Goal: Task Accomplishment & Management: Complete application form

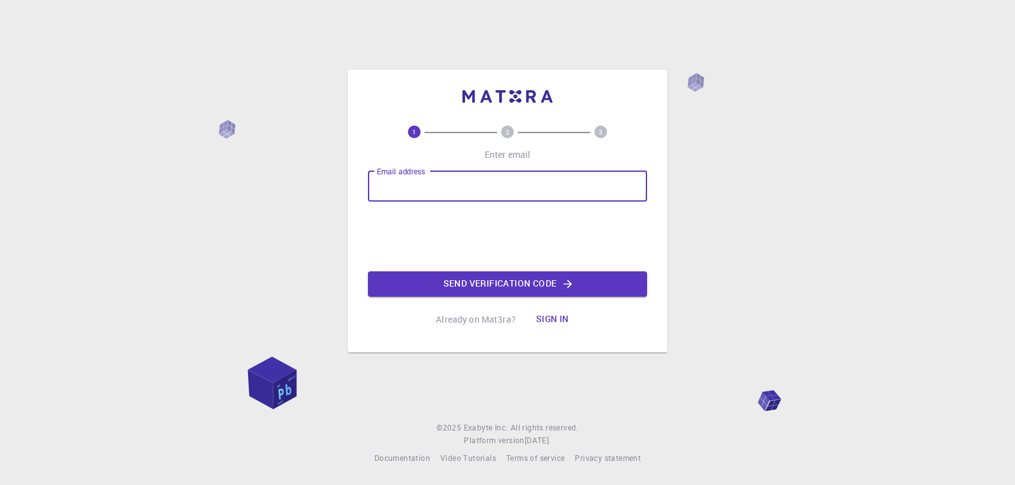
click at [454, 192] on input "Email address" at bounding box center [507, 186] width 279 height 30
type input "[EMAIL_ADDRESS][DOMAIN_NAME]"
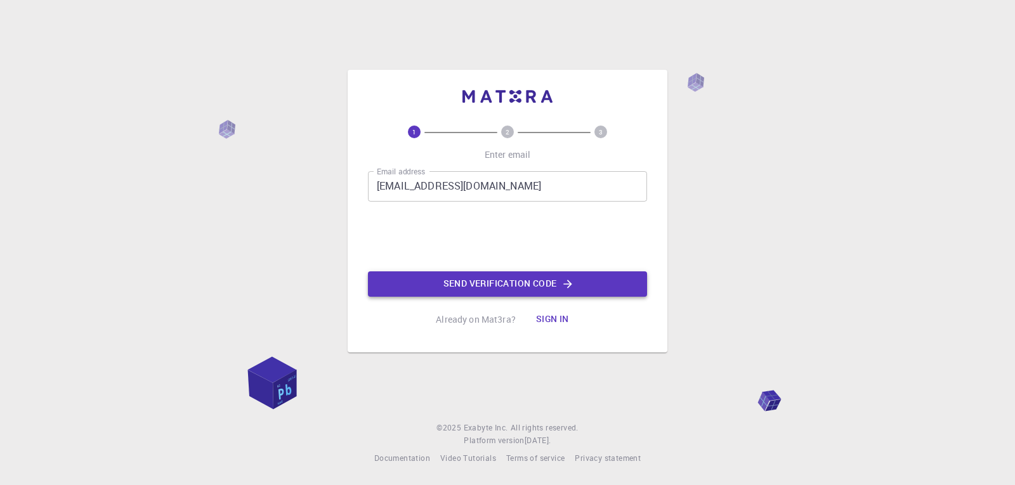
click at [487, 282] on button "Send verification code" at bounding box center [507, 283] width 279 height 25
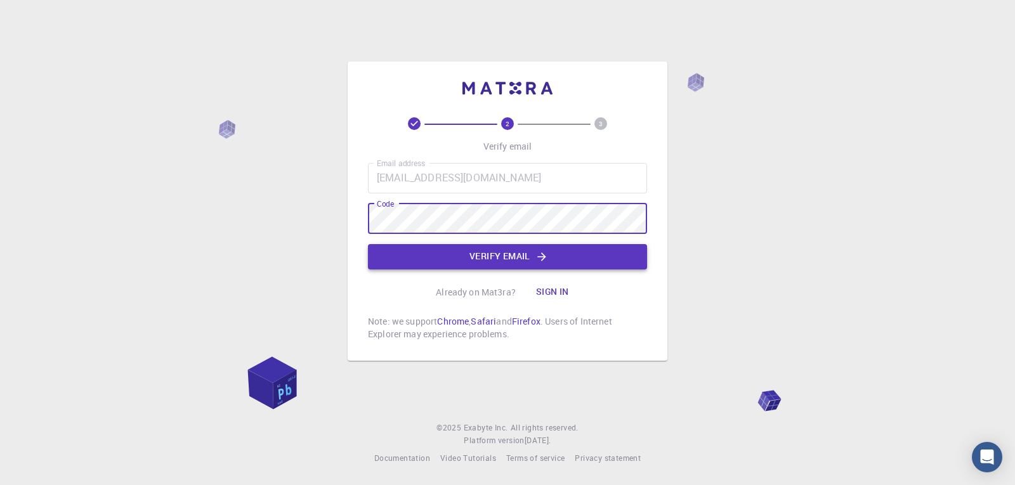
click at [492, 261] on button "Verify email" at bounding box center [507, 256] width 279 height 25
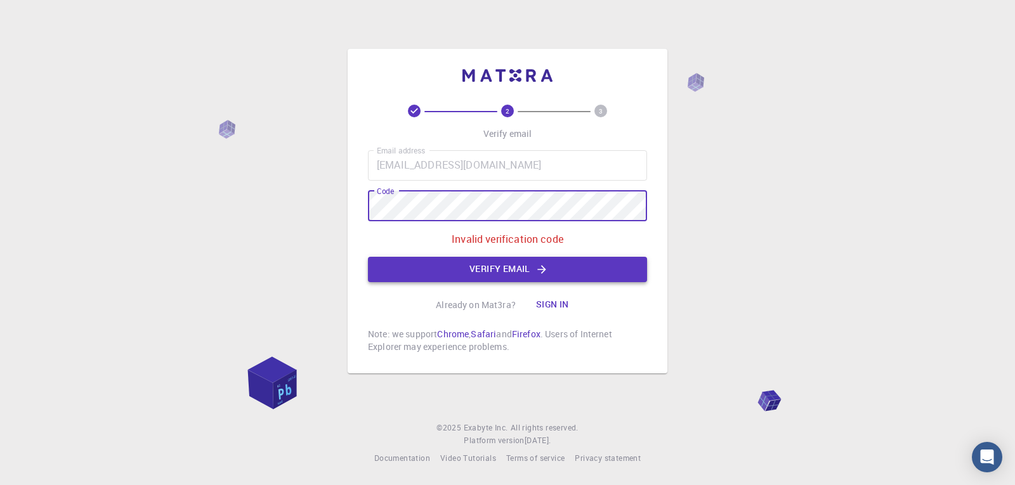
click at [484, 266] on button "Verify email" at bounding box center [507, 269] width 279 height 25
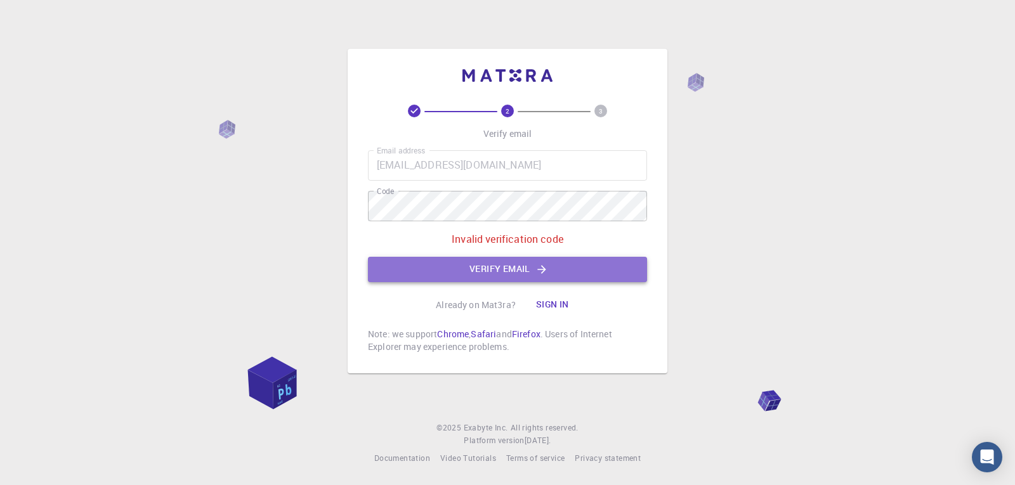
click at [456, 263] on button "Verify email" at bounding box center [507, 269] width 279 height 25
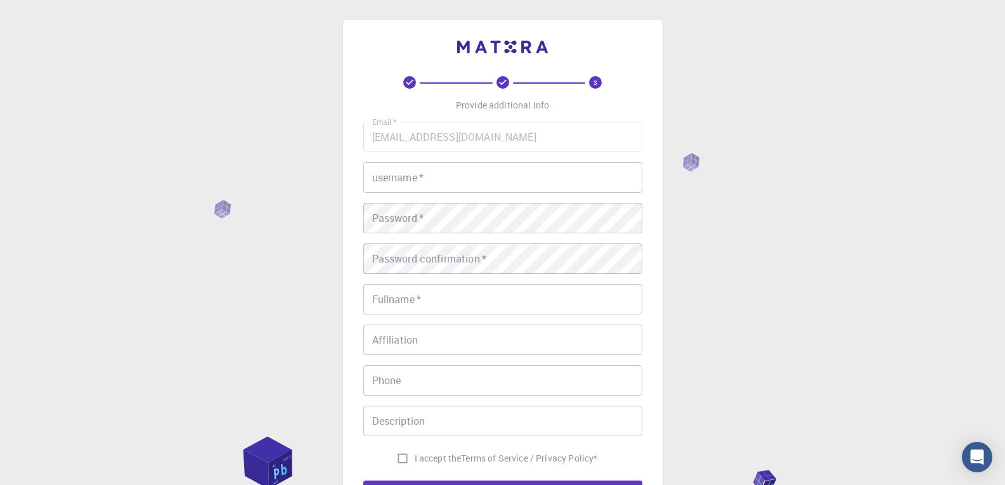
click at [445, 178] on input "username   *" at bounding box center [502, 177] width 279 height 30
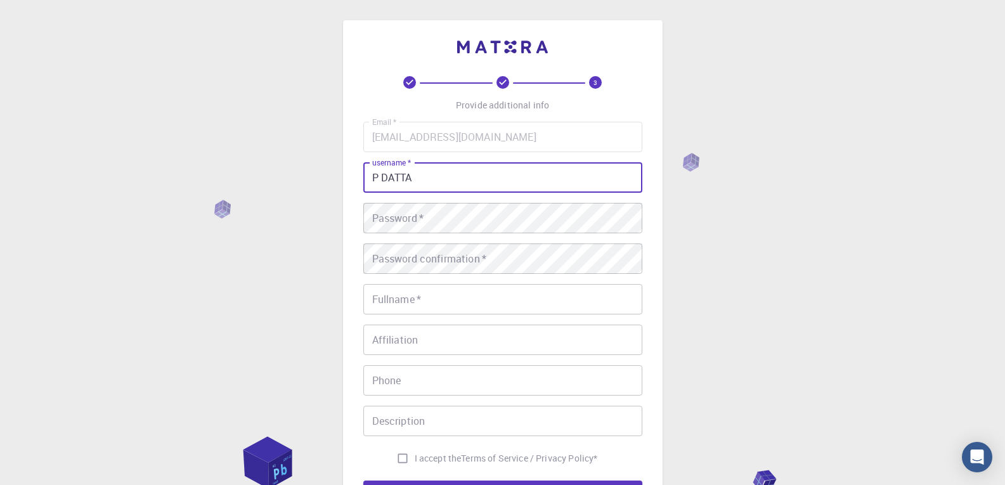
type input "P DATTA"
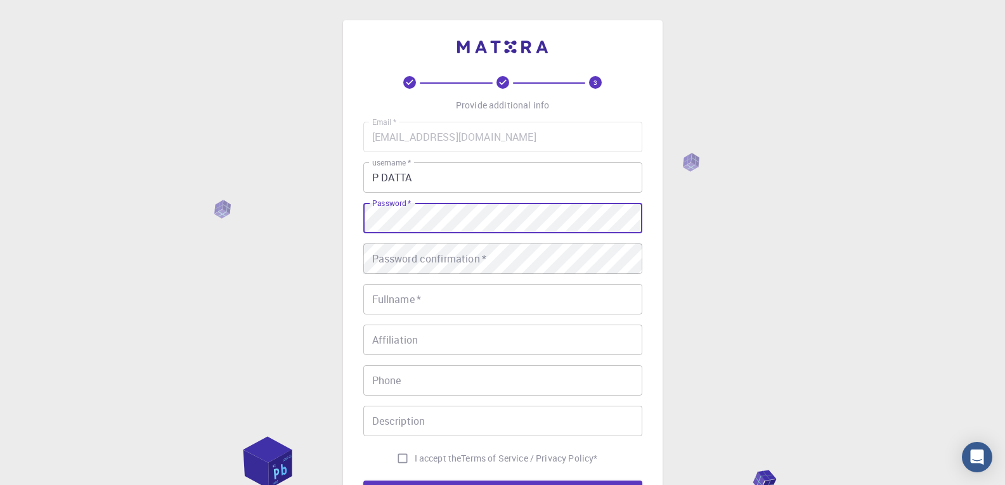
click at [801, 266] on div "3 Provide additional info Email   * [EMAIL_ADDRESS][DOMAIN_NAME] Email   * user…" at bounding box center [502, 323] width 1005 height 646
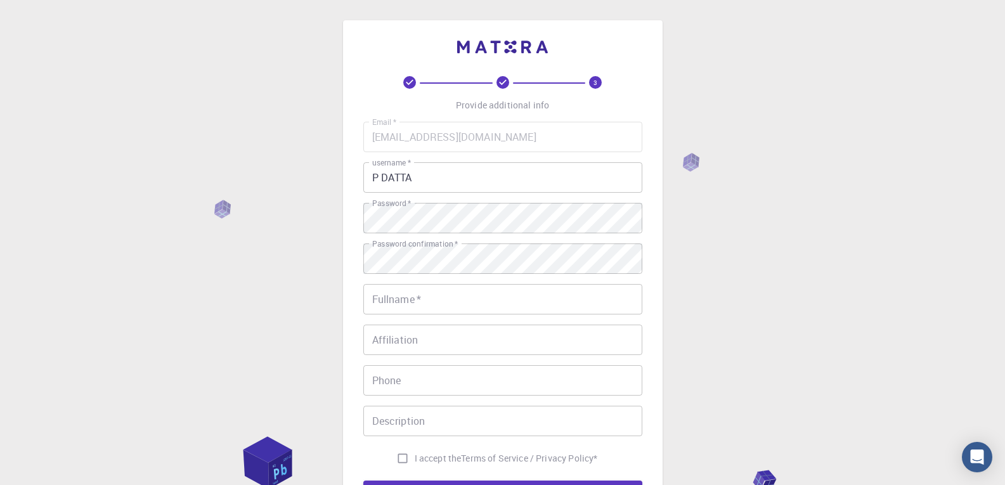
click at [818, 250] on div "3 Provide additional info Email   * [EMAIL_ADDRESS][DOMAIN_NAME] Email   * user…" at bounding box center [502, 323] width 1005 height 646
click at [429, 305] on input "Fullname   *" at bounding box center [502, 299] width 279 height 30
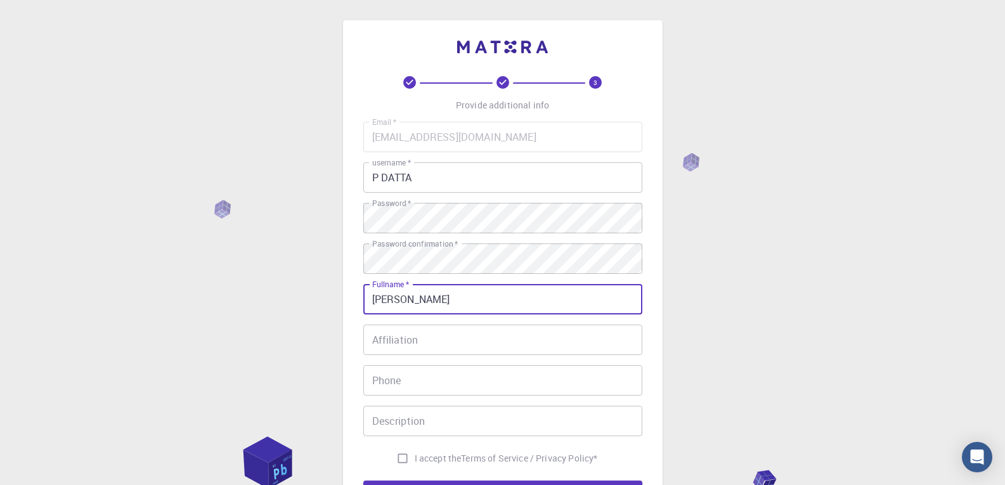
type input "[PERSON_NAME]"
click at [418, 333] on input "Affiliation" at bounding box center [502, 340] width 279 height 30
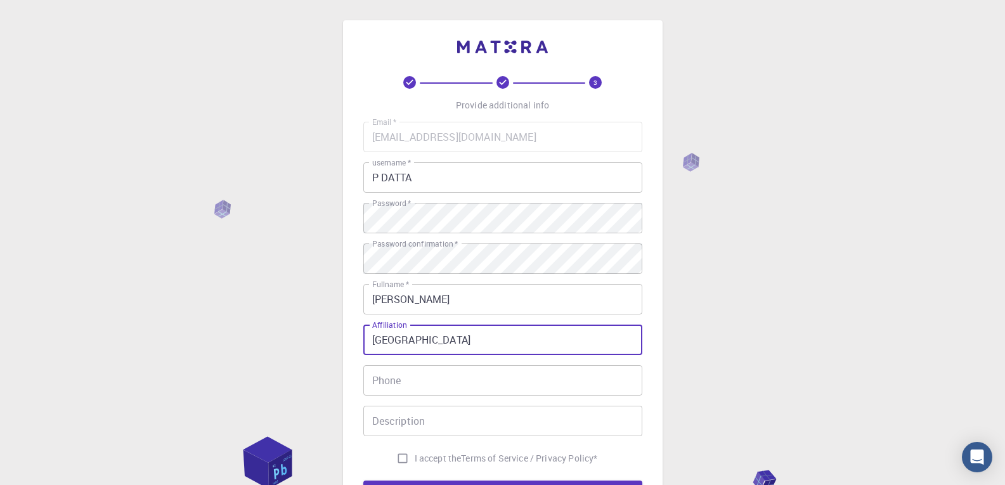
type input "[GEOGRAPHIC_DATA]"
click at [412, 374] on input "Phone" at bounding box center [502, 380] width 279 height 30
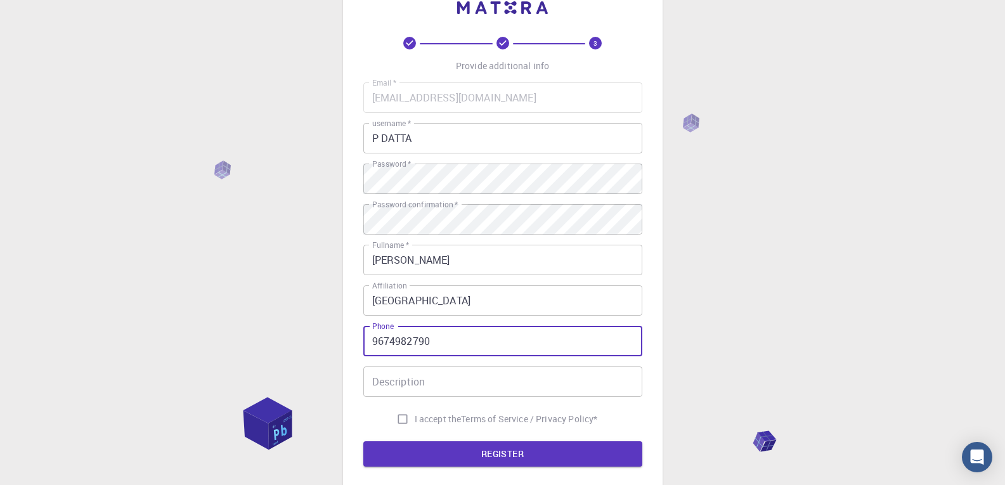
scroll to position [127, 0]
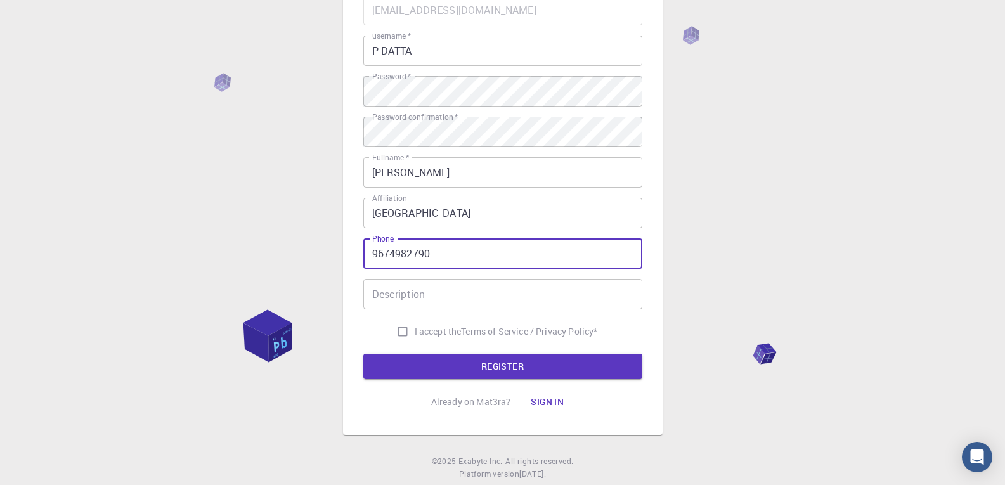
type input "9674982790"
click at [405, 296] on input "Description" at bounding box center [502, 294] width 279 height 30
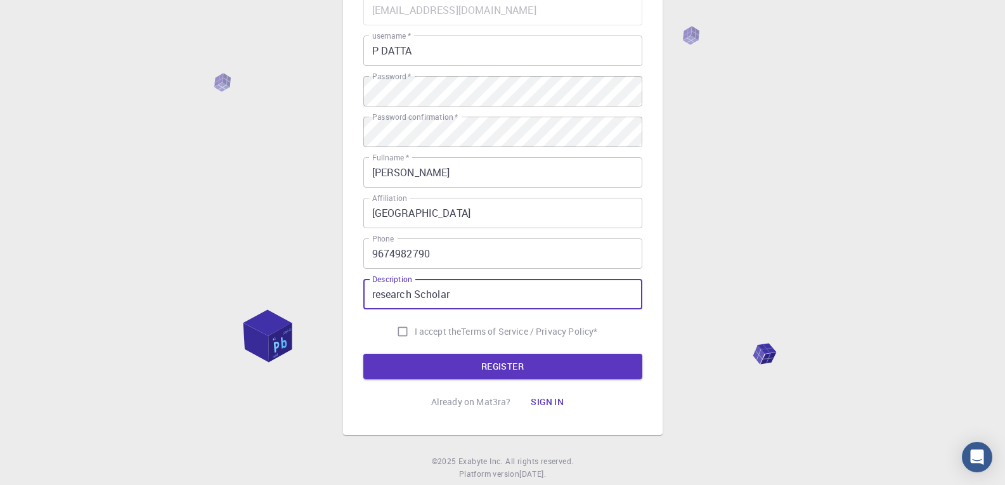
type input "research Scholar"
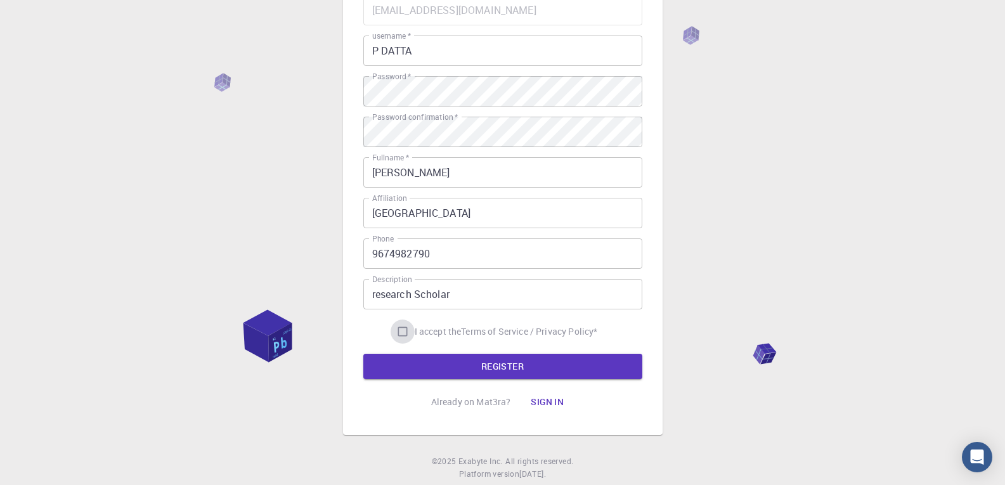
click at [402, 332] on input "I accept the Terms of Service / Privacy Policy *" at bounding box center [403, 332] width 24 height 24
checkbox input "true"
click at [473, 361] on button "REGISTER" at bounding box center [502, 366] width 279 height 25
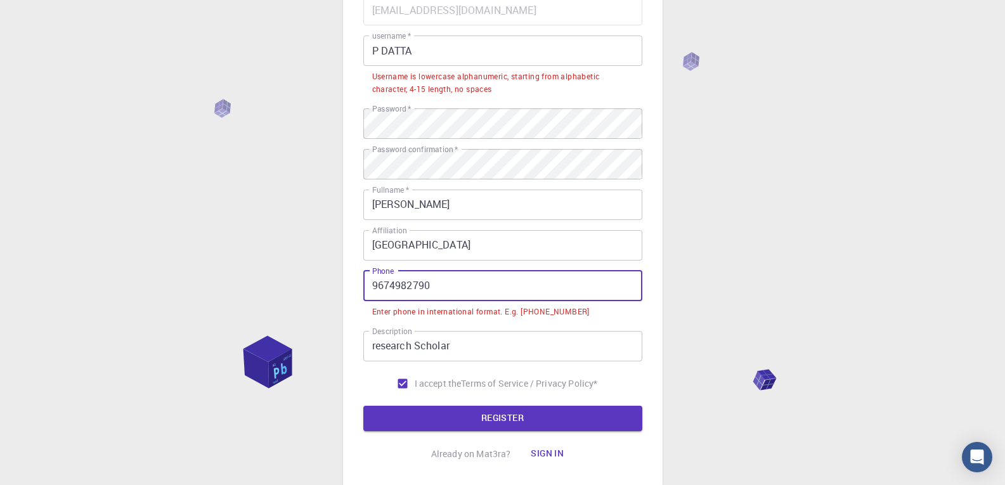
click at [375, 284] on input "9674982790" at bounding box center [502, 286] width 279 height 30
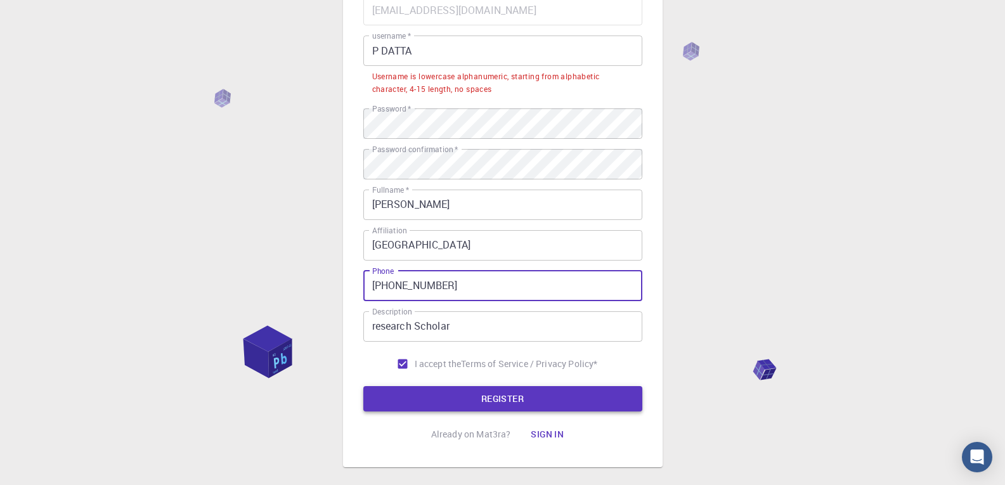
type input "[PHONE_NUMBER]"
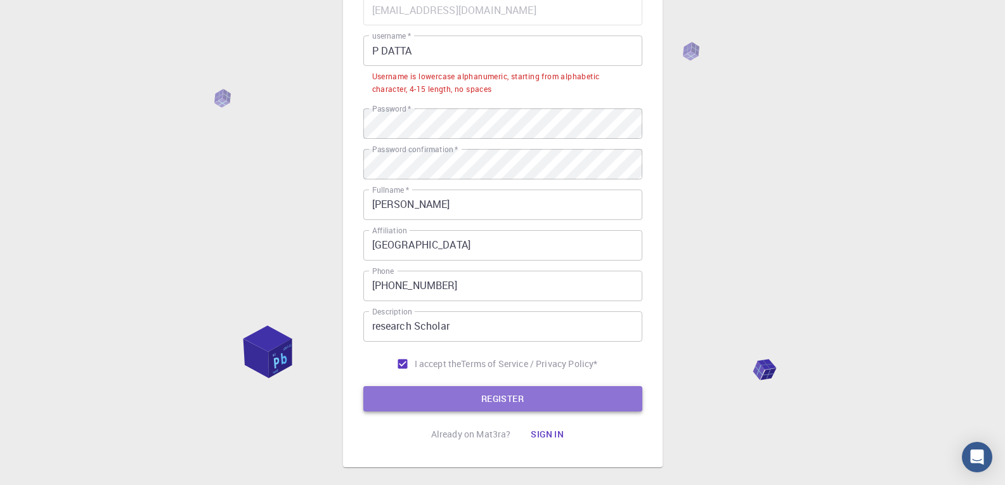
click at [514, 400] on button "REGISTER" at bounding box center [502, 398] width 279 height 25
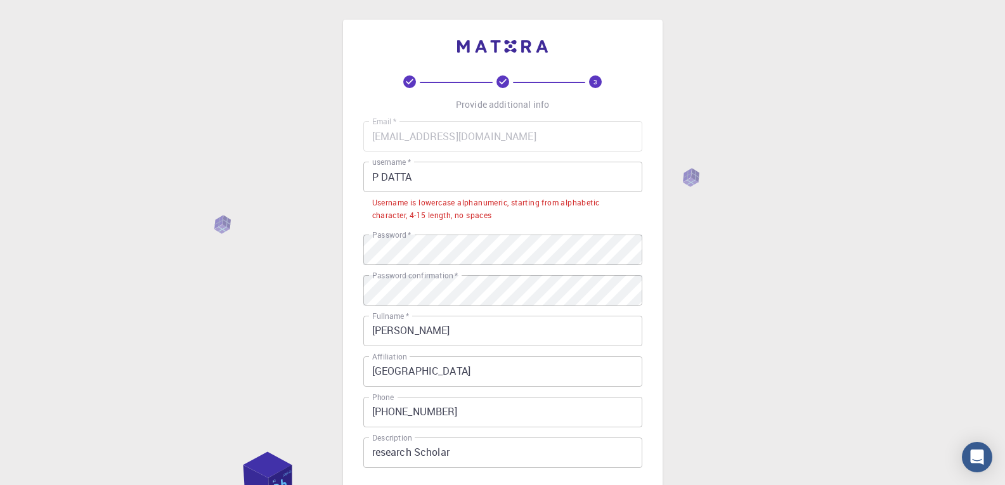
scroll to position [0, 0]
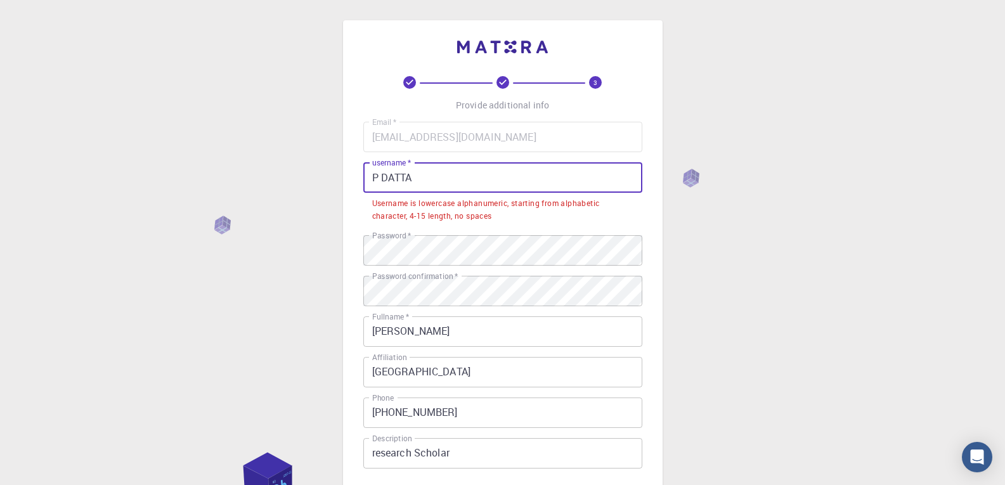
click at [380, 174] on input "P DATTA" at bounding box center [502, 177] width 279 height 30
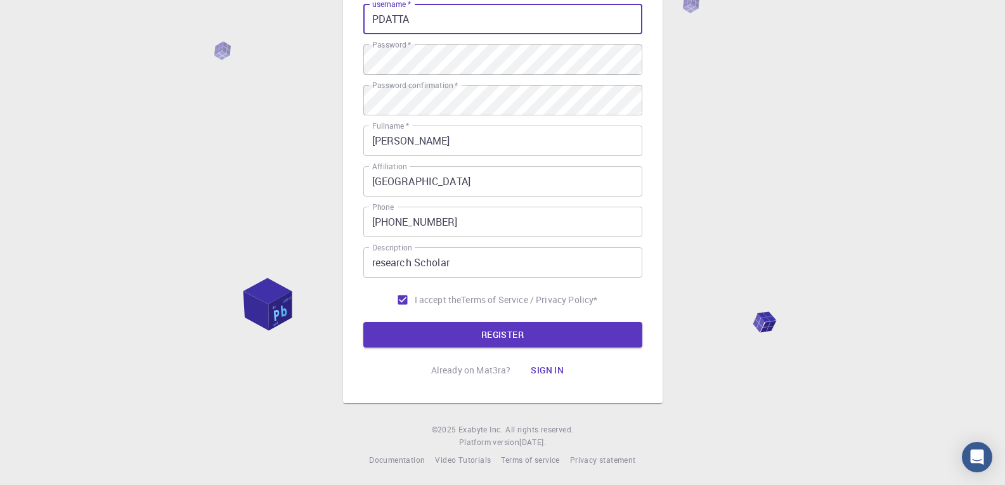
scroll to position [160, 0]
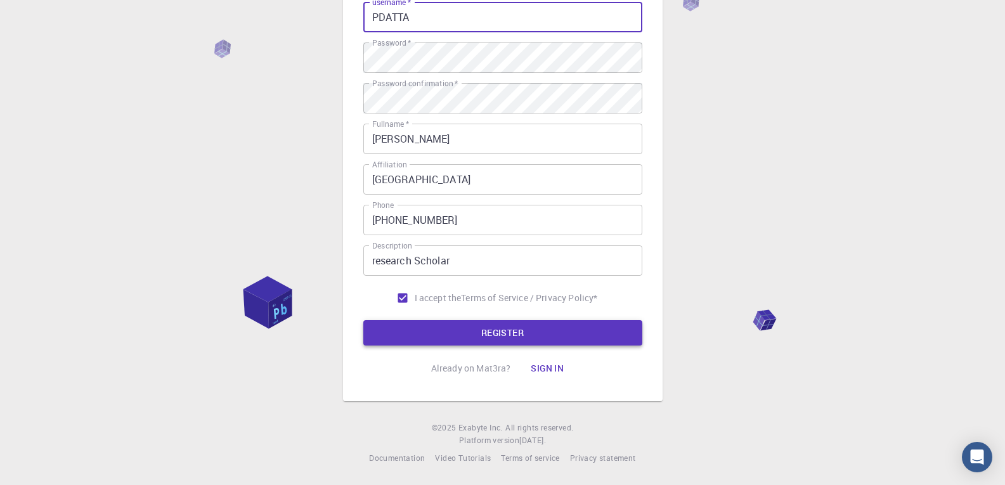
click at [536, 334] on button "REGISTER" at bounding box center [502, 332] width 279 height 25
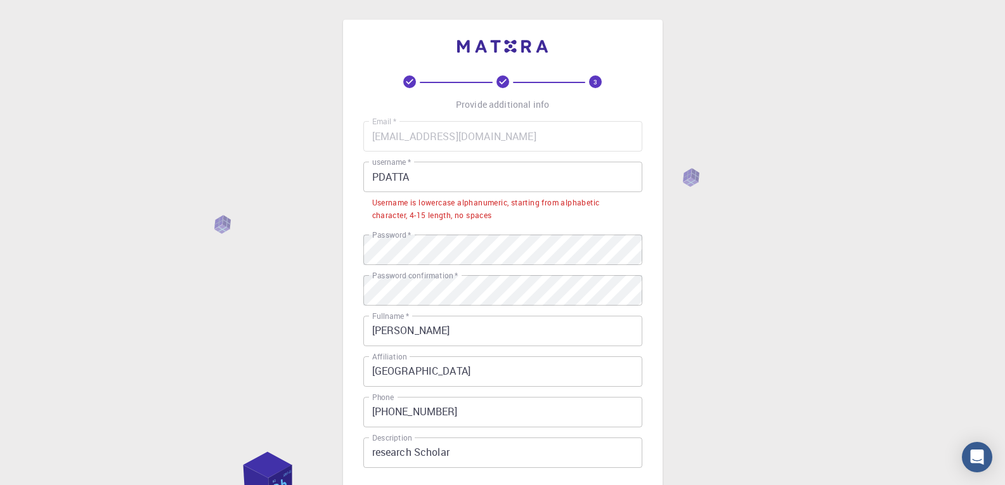
scroll to position [0, 0]
click at [420, 181] on input "PDATTA" at bounding box center [502, 177] width 279 height 30
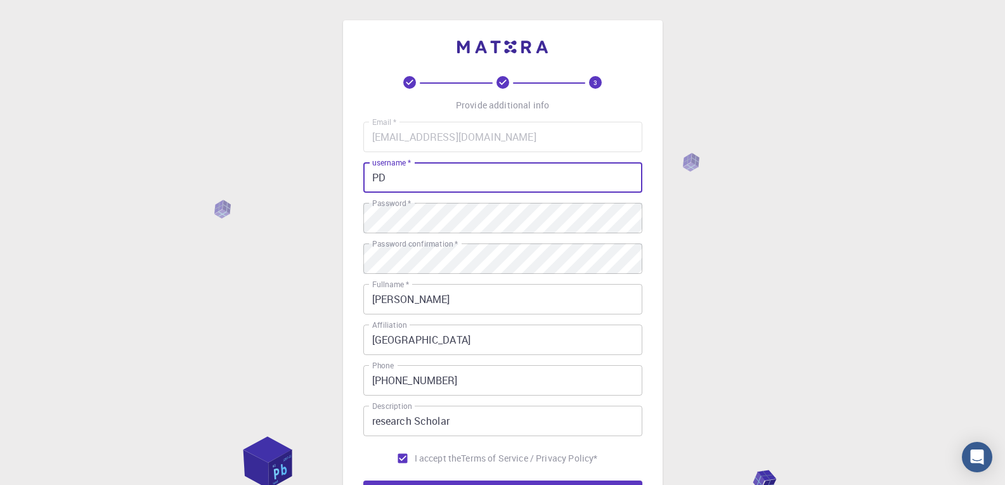
type input "P"
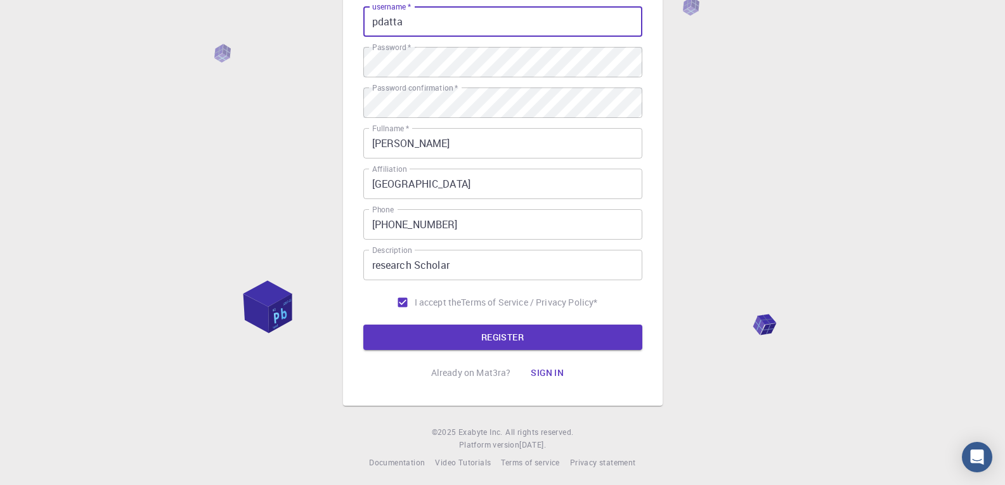
scroll to position [160, 0]
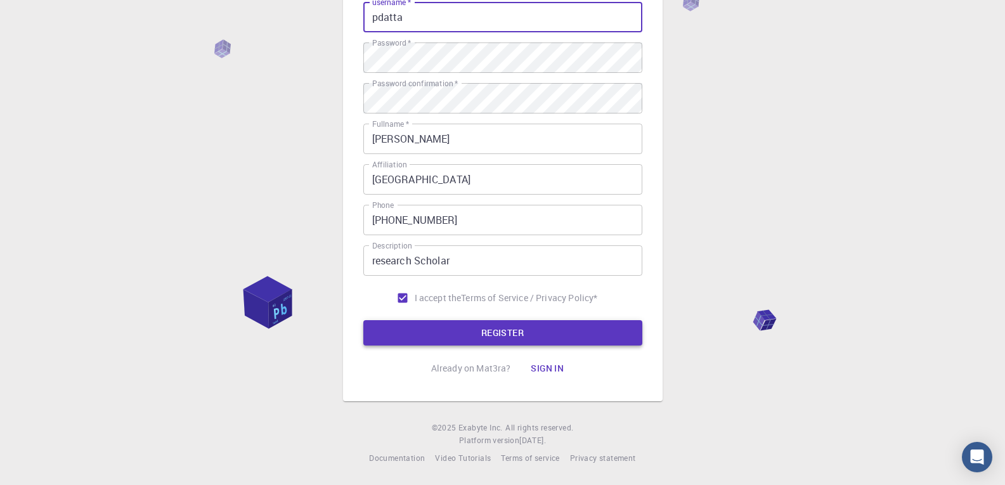
type input "pdatta"
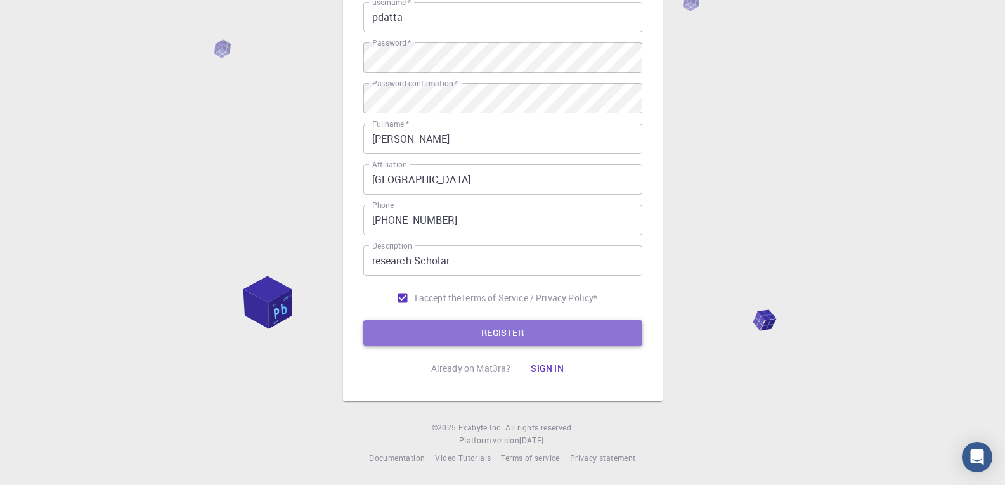
click at [469, 325] on button "REGISTER" at bounding box center [502, 332] width 279 height 25
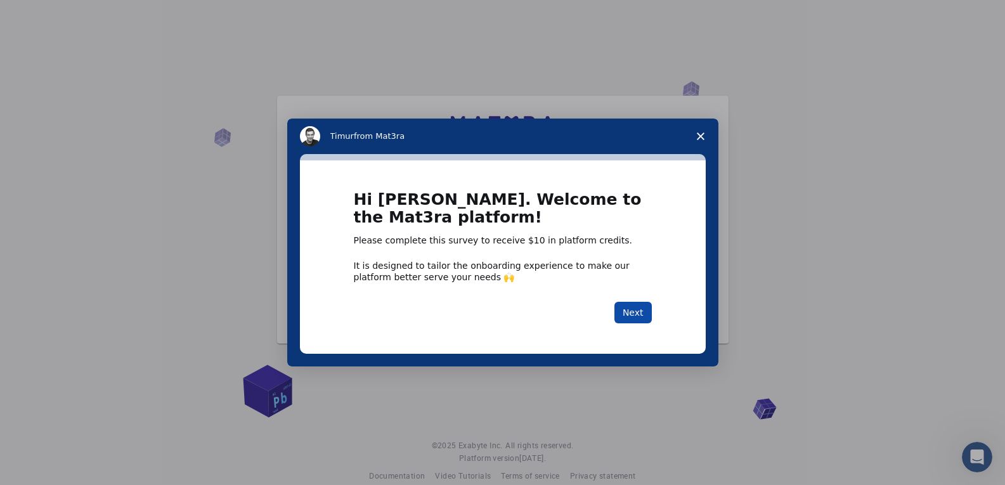
click at [644, 313] on button "Next" at bounding box center [633, 313] width 37 height 22
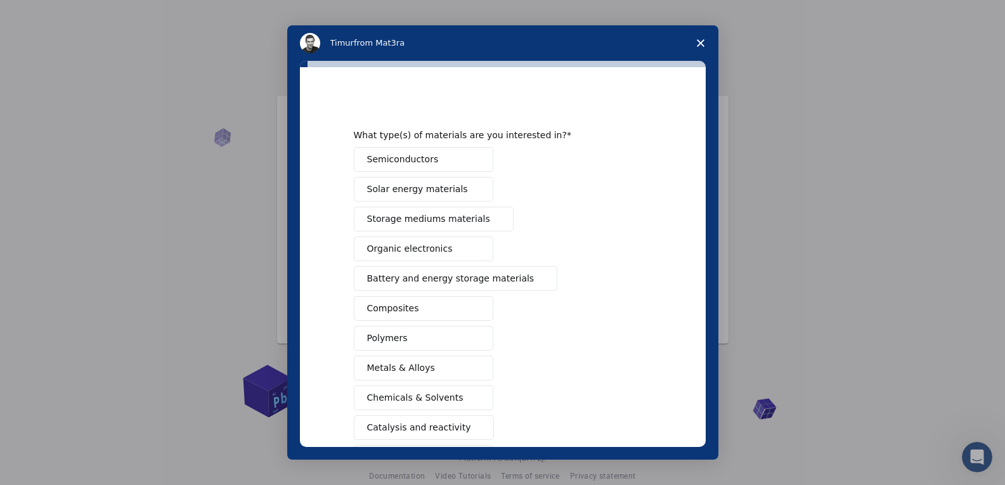
click at [431, 159] on button "Semiconductors" at bounding box center [424, 159] width 140 height 25
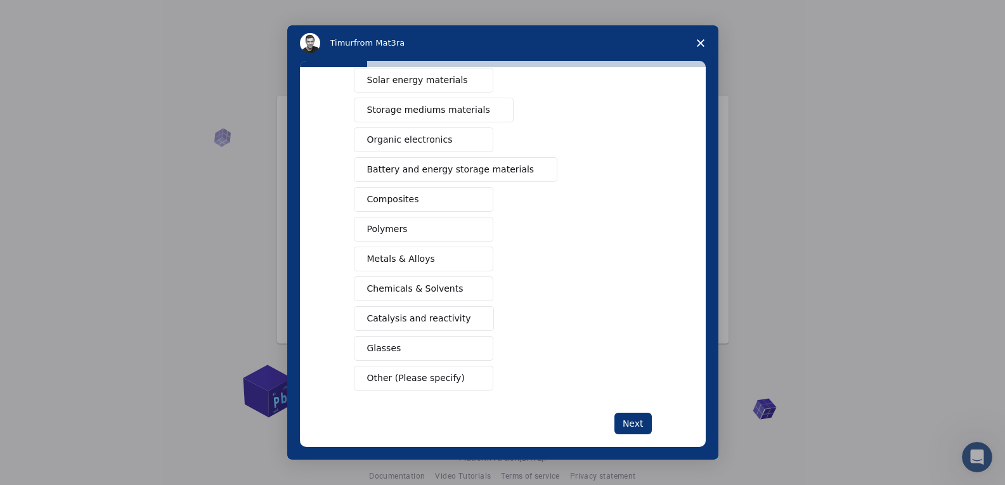
scroll to position [127, 0]
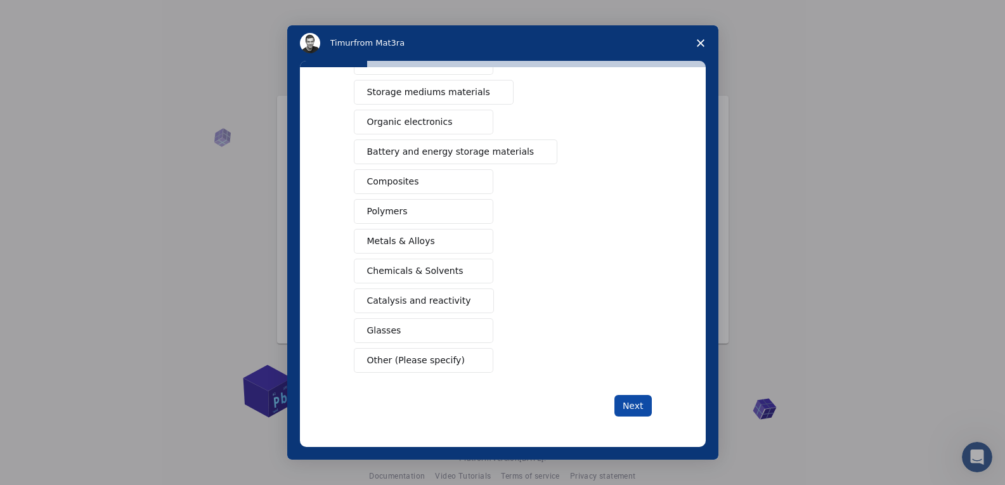
click at [638, 400] on button "Next" at bounding box center [633, 406] width 37 height 22
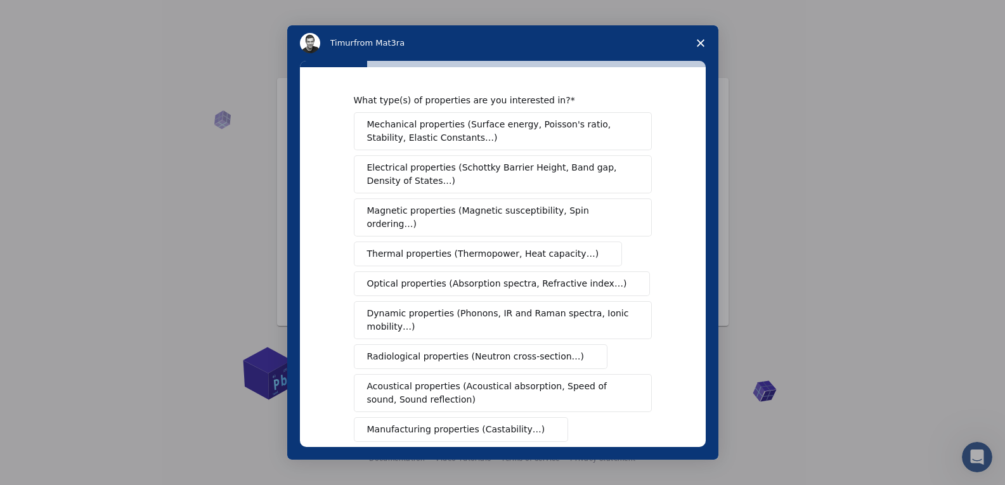
scroll to position [0, 0]
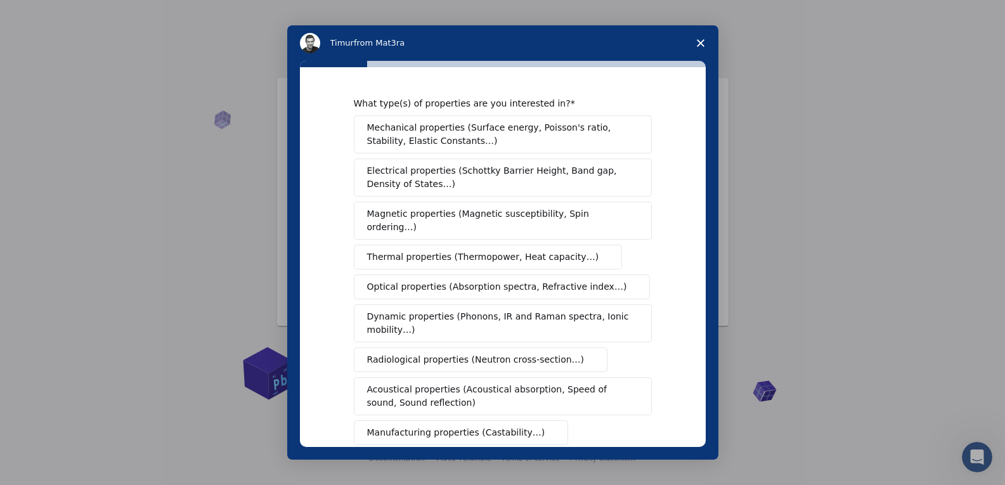
click at [431, 125] on span "Mechanical properties (Surface energy, Poisson's ratio, Stability, Elastic Cons…" at bounding box center [499, 134] width 265 height 27
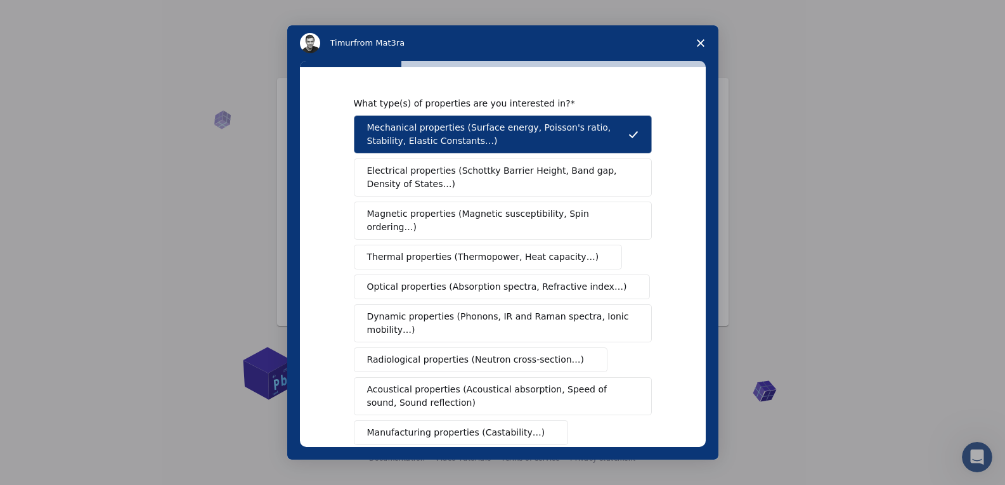
click at [443, 169] on span "Electrical properties (Schottky Barrier Height, Band gap, Density of States…)" at bounding box center [499, 177] width 264 height 27
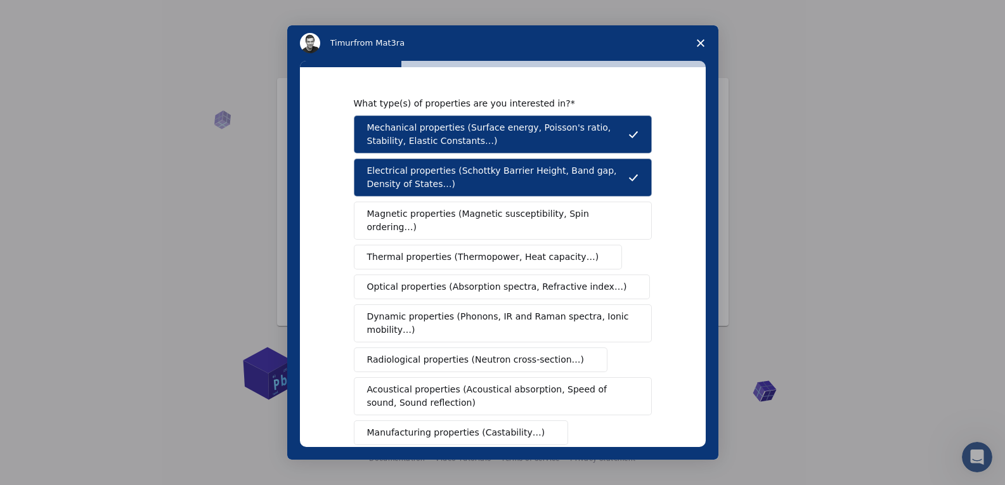
click at [493, 213] on span "Magnetic properties (Magnetic susceptibility, Spin ordering…)" at bounding box center [498, 220] width 262 height 27
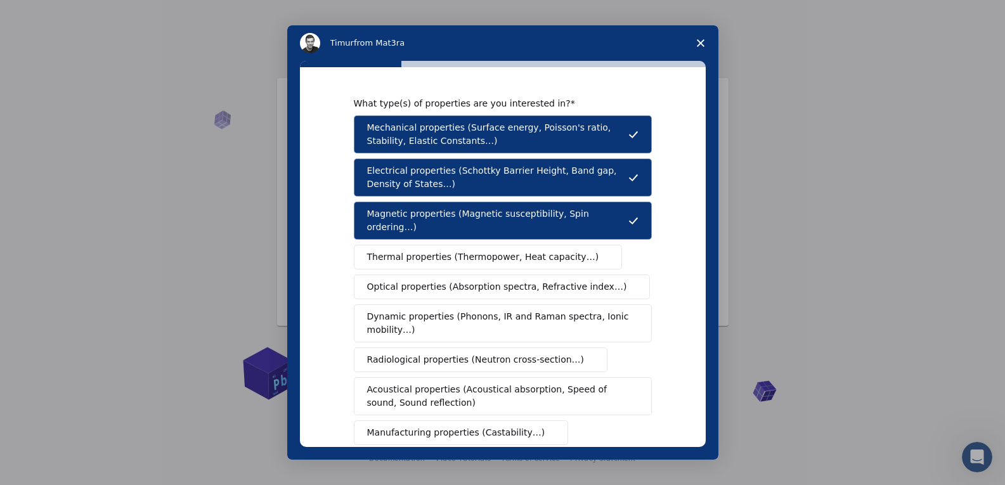
click at [492, 251] on span "Thermal properties (Thermopower, Heat capacity…)" at bounding box center [483, 257] width 232 height 13
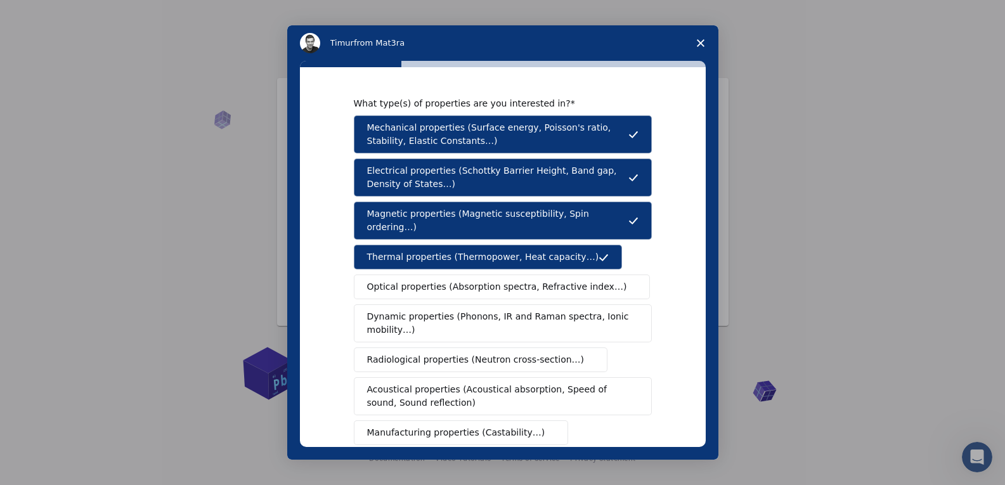
click at [496, 280] on span "Optical properties (Absorption spectra, Refractive index…)" at bounding box center [497, 286] width 260 height 13
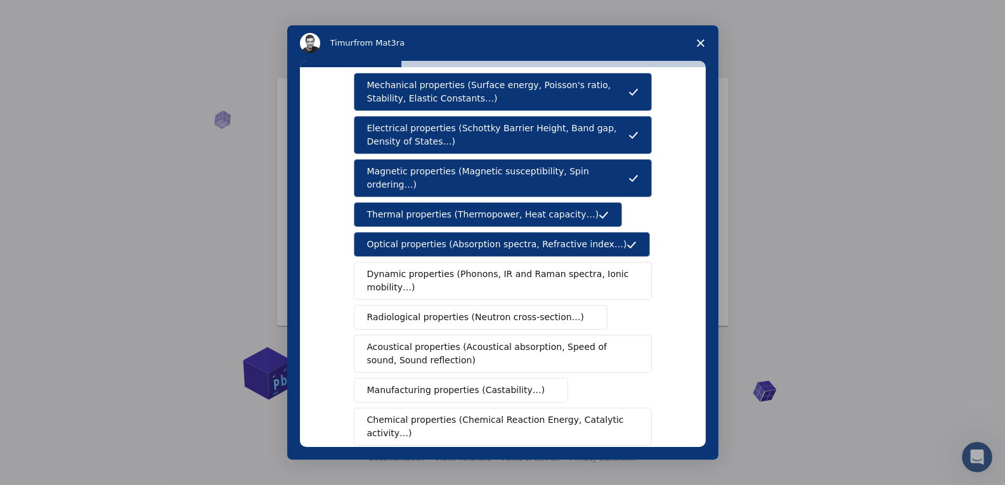
scroll to position [63, 0]
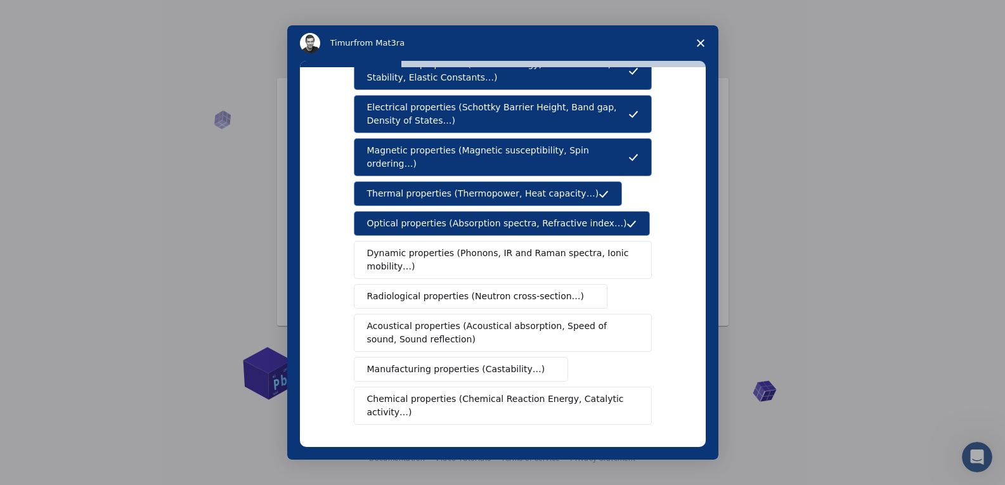
click at [476, 247] on span "Dynamic properties (Phonons, IR and Raman spectra, Ionic mobility…)" at bounding box center [498, 260] width 263 height 27
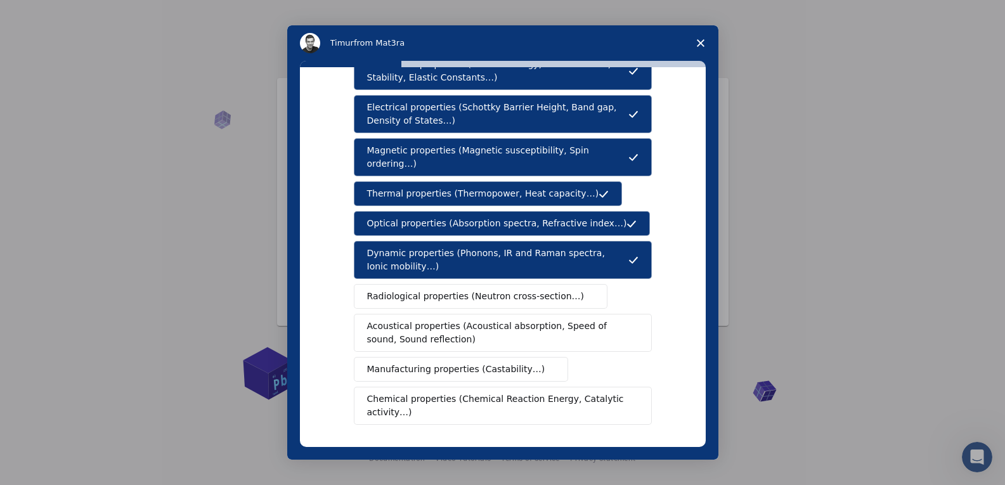
click at [476, 247] on span "Dynamic properties (Phonons, IR and Raman spectra, Ionic mobility…)" at bounding box center [497, 260] width 261 height 27
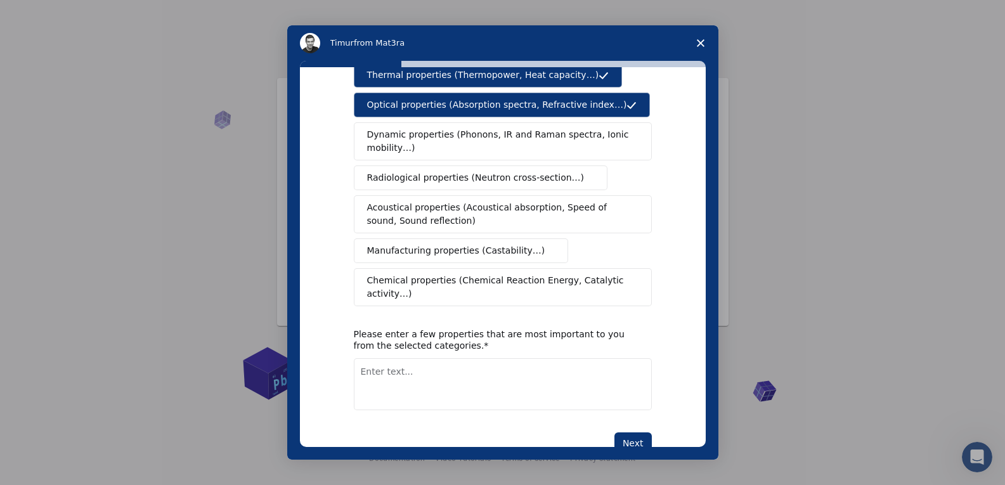
scroll to position [193, 0]
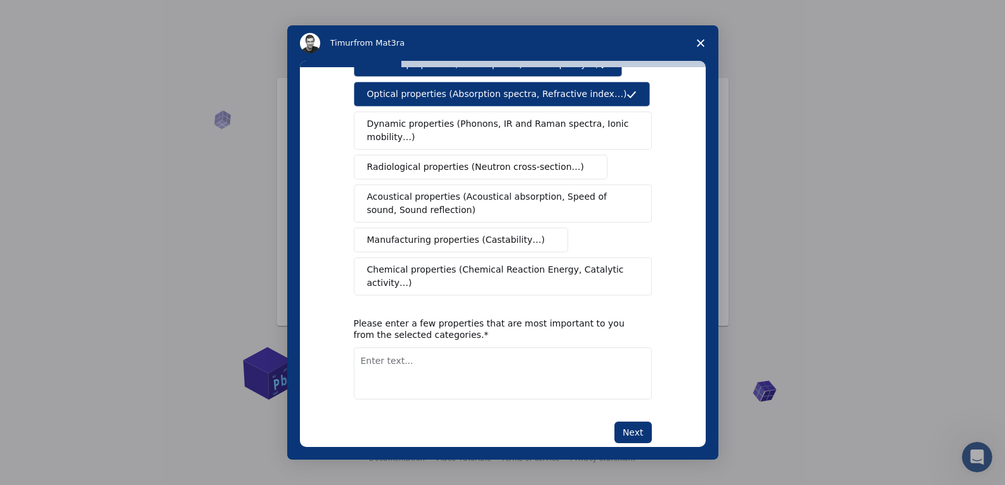
click at [531, 124] on span "Dynamic properties (Phonons, IR and Raman spectra, Ionic mobility…)" at bounding box center [498, 130] width 263 height 27
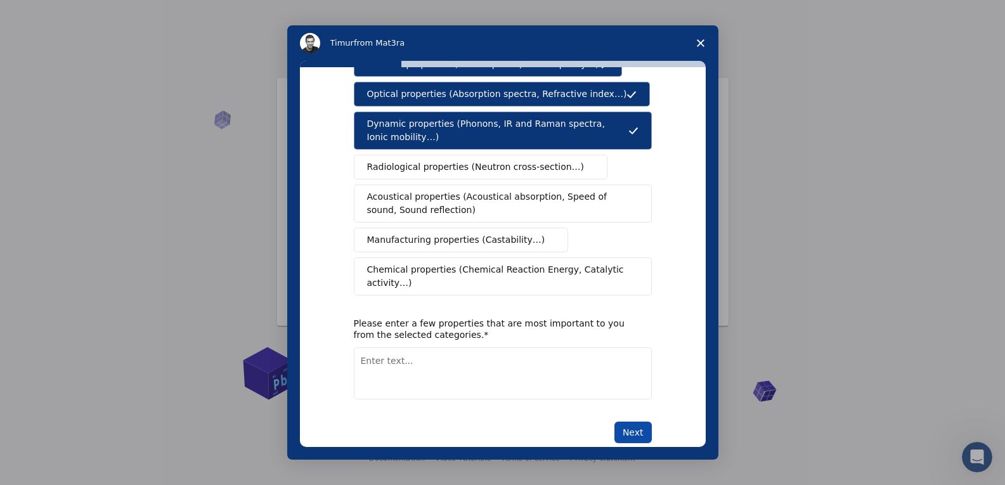
click at [634, 422] on button "Next" at bounding box center [633, 433] width 37 height 22
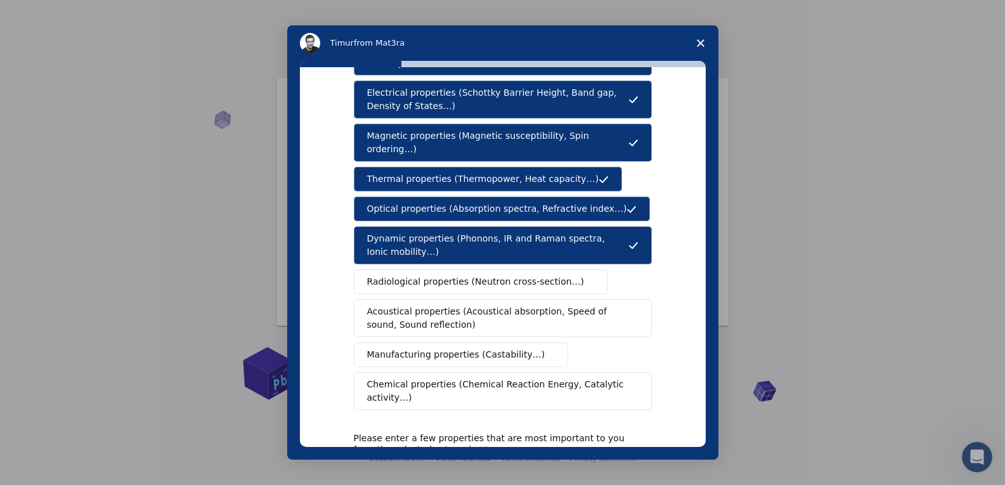
scroll to position [207, 0]
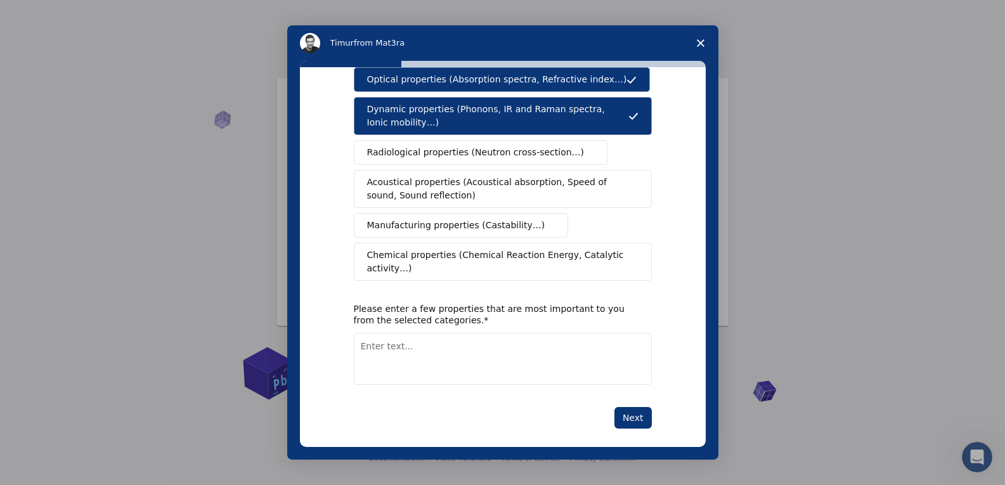
click at [390, 336] on textarea "Enter text..." at bounding box center [503, 359] width 298 height 52
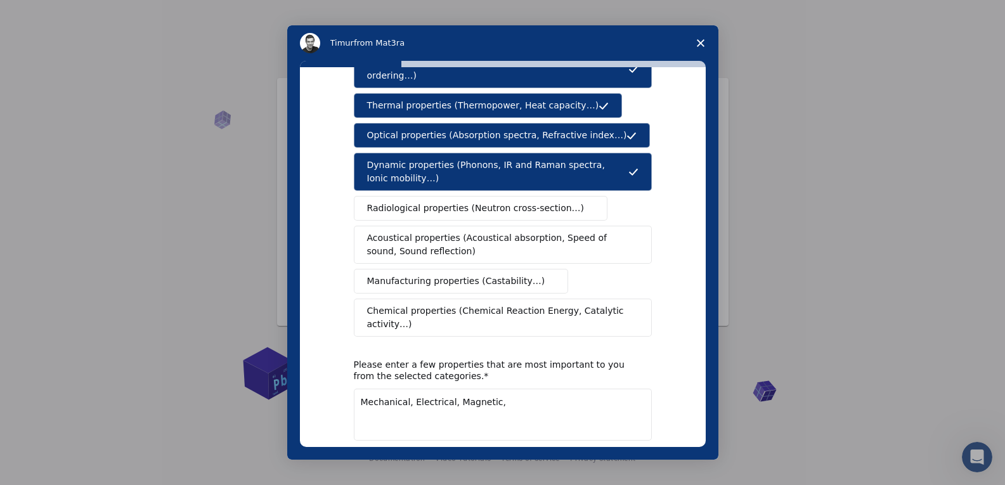
scroll to position [193, 0]
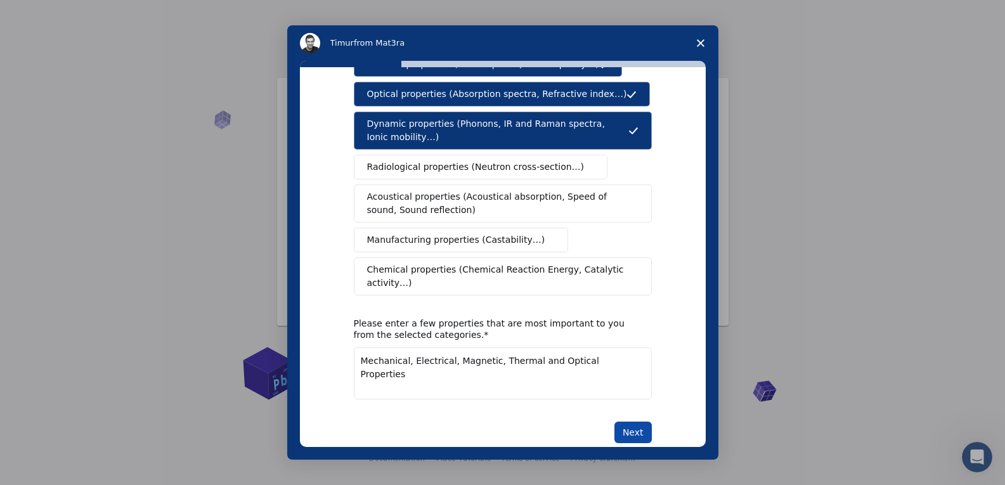
type textarea "Mechanical, Electrical, Magnetic, Thermal and Optical Properties"
click at [624, 422] on button "Next" at bounding box center [633, 433] width 37 height 22
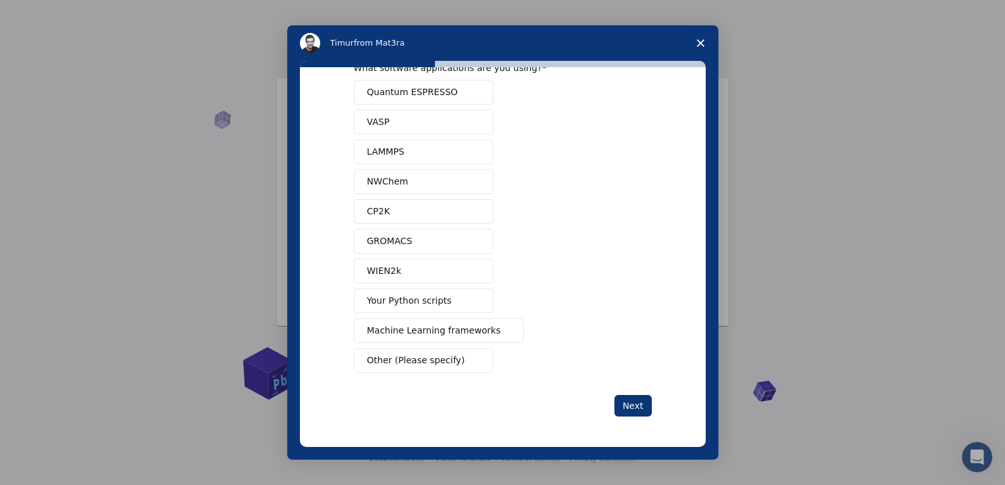
scroll to position [0, 0]
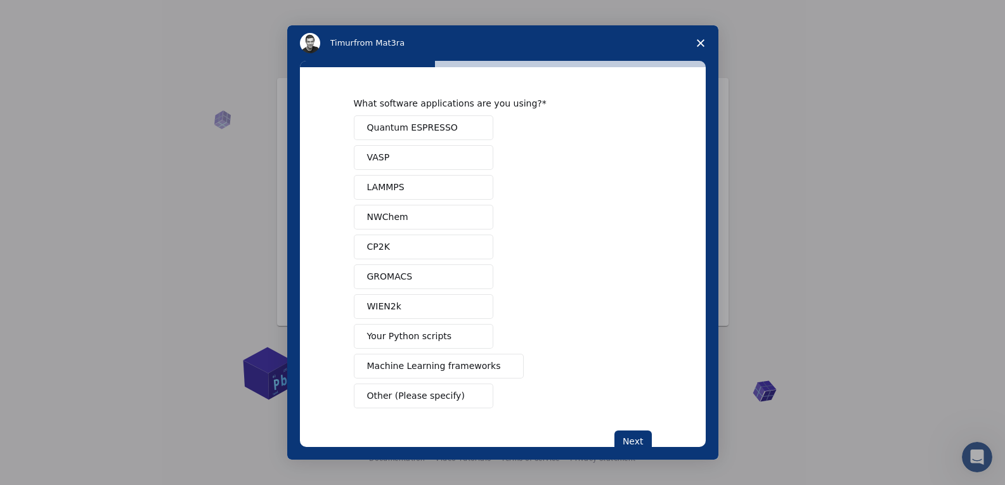
click at [440, 130] on span "Quantum ESPRESSO" at bounding box center [412, 127] width 91 height 13
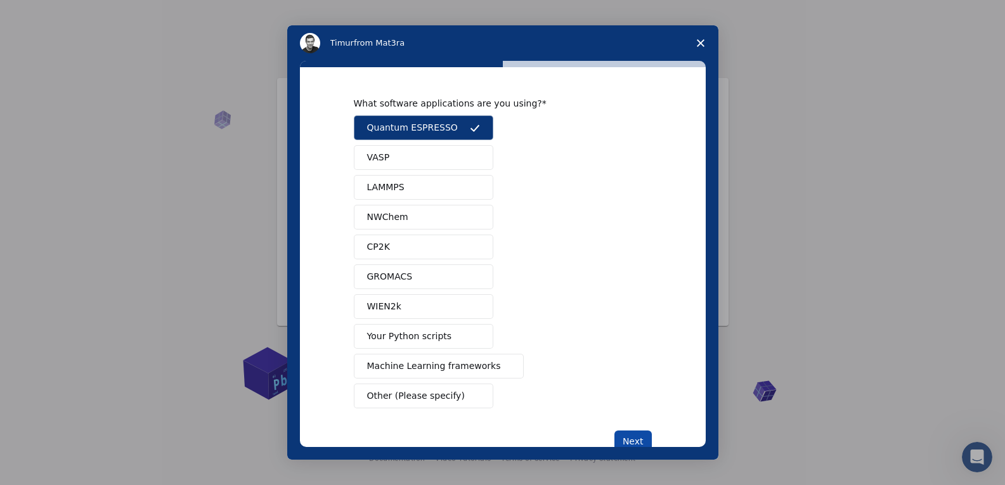
click at [632, 435] on button "Next" at bounding box center [633, 442] width 37 height 22
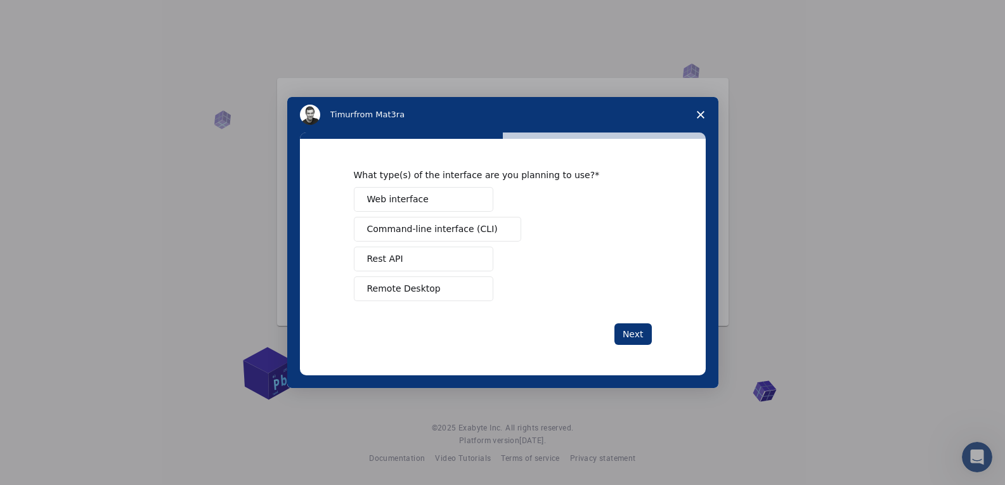
click at [437, 200] on button "Web interface" at bounding box center [424, 199] width 140 height 25
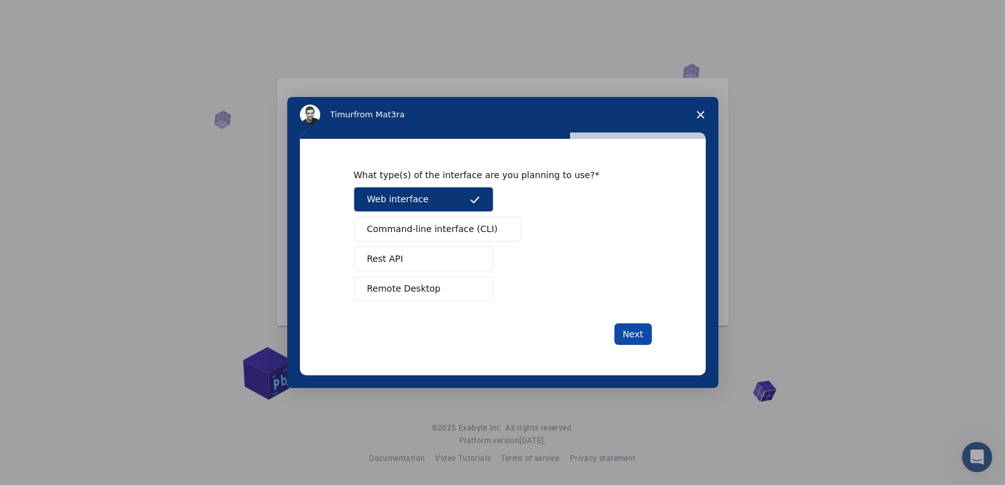
click at [639, 334] on button "Next" at bounding box center [633, 335] width 37 height 22
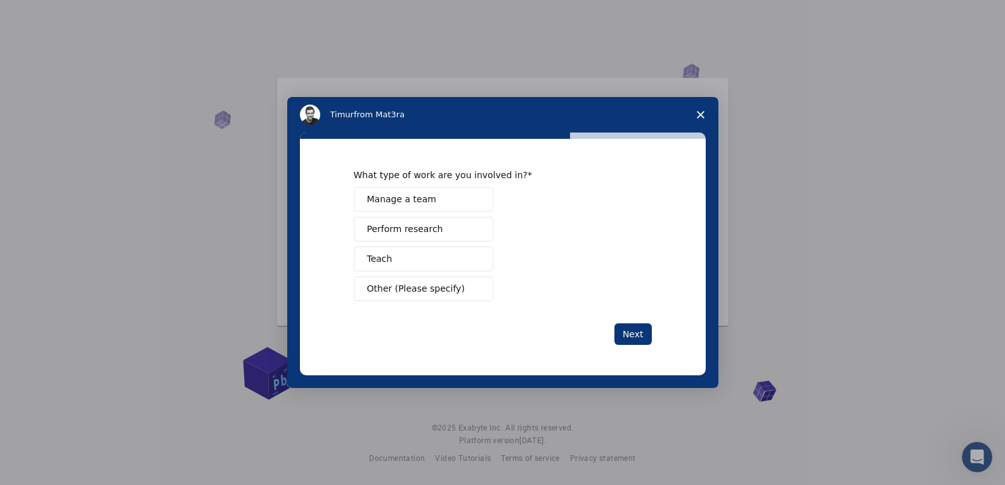
click at [425, 230] on span "Perform research" at bounding box center [405, 229] width 76 height 13
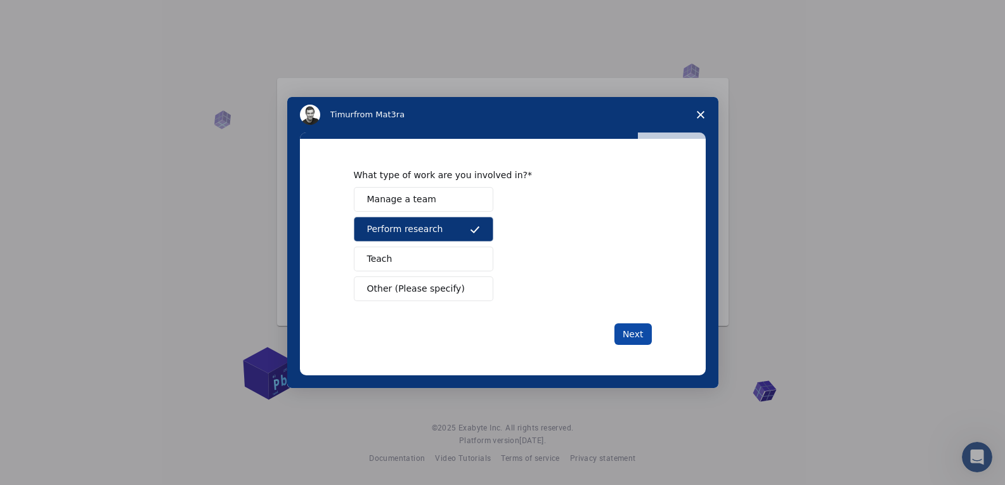
click at [636, 337] on button "Next" at bounding box center [633, 335] width 37 height 22
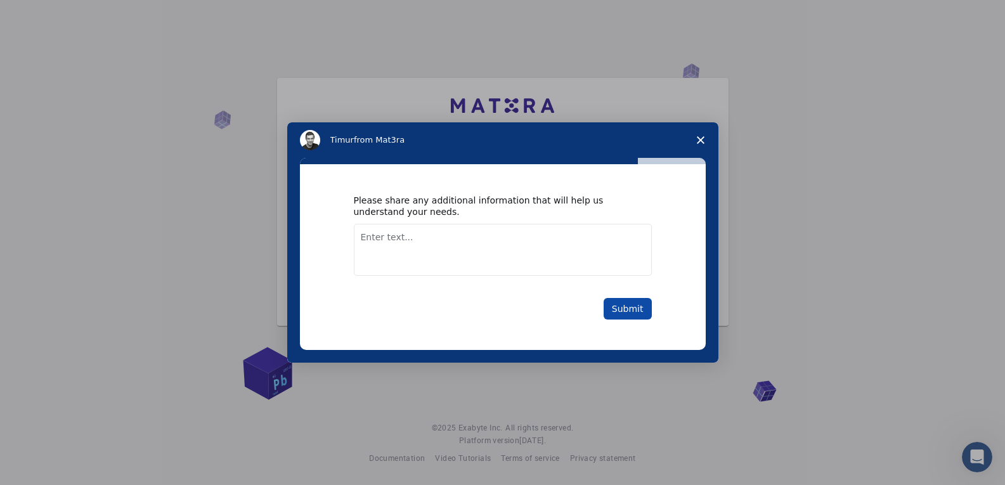
click at [633, 301] on button "Submit" at bounding box center [628, 309] width 48 height 22
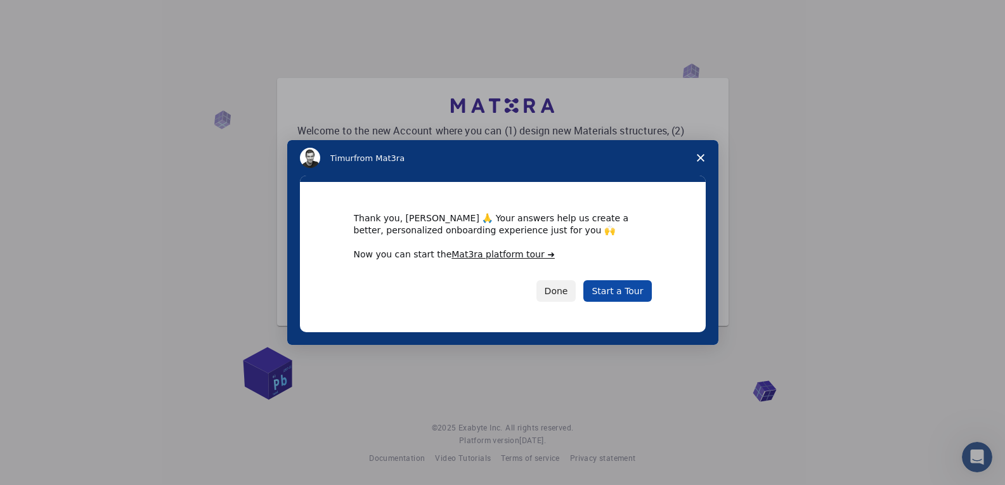
click at [623, 292] on link "Start a Tour" at bounding box center [618, 291] width 68 height 22
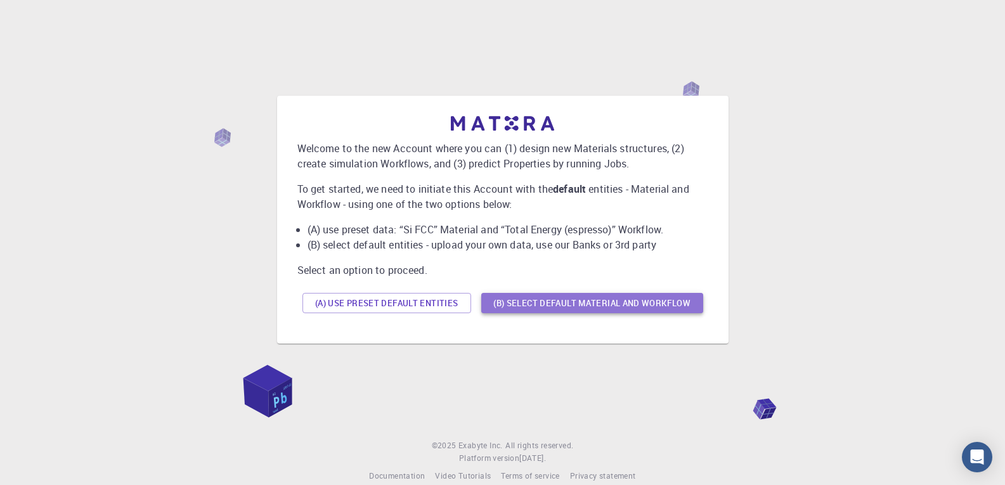
click at [572, 297] on button "(B) Select default material and workflow" at bounding box center [592, 303] width 222 height 20
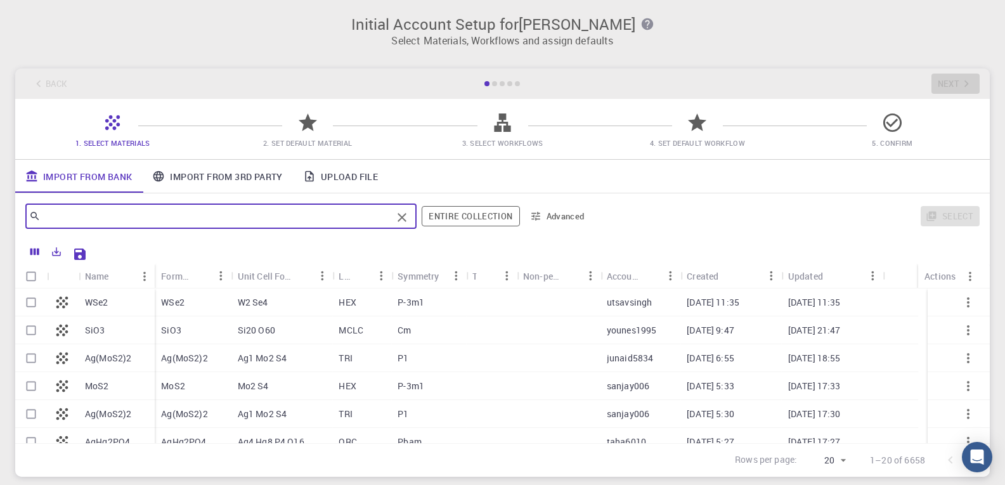
click at [87, 219] on input "text" at bounding box center [216, 216] width 351 height 18
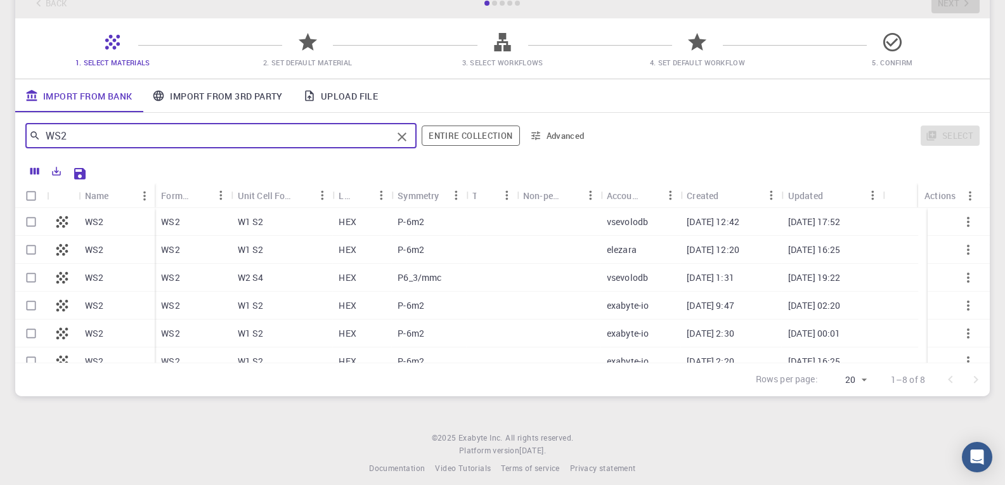
scroll to position [91, 0]
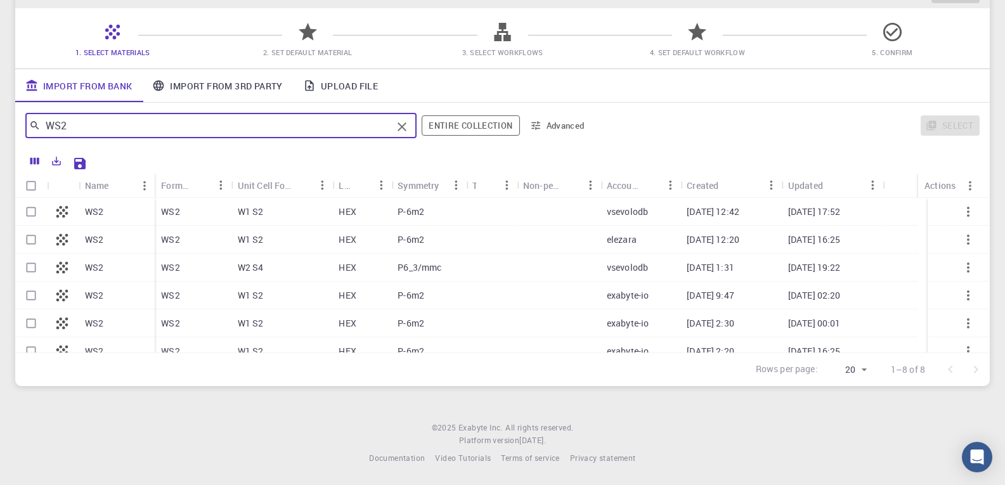
type input "WS2"
click at [343, 88] on link "Upload File" at bounding box center [340, 85] width 95 height 33
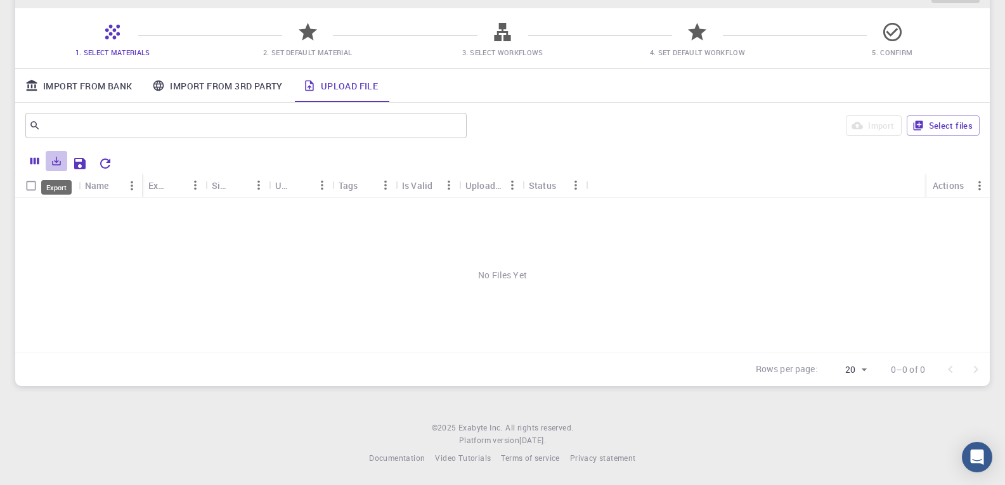
click at [57, 165] on icon "Export" at bounding box center [57, 161] width 9 height 9
click at [201, 161] on div at bounding box center [549, 162] width 863 height 22
click at [107, 42] on icon at bounding box center [112, 32] width 22 height 22
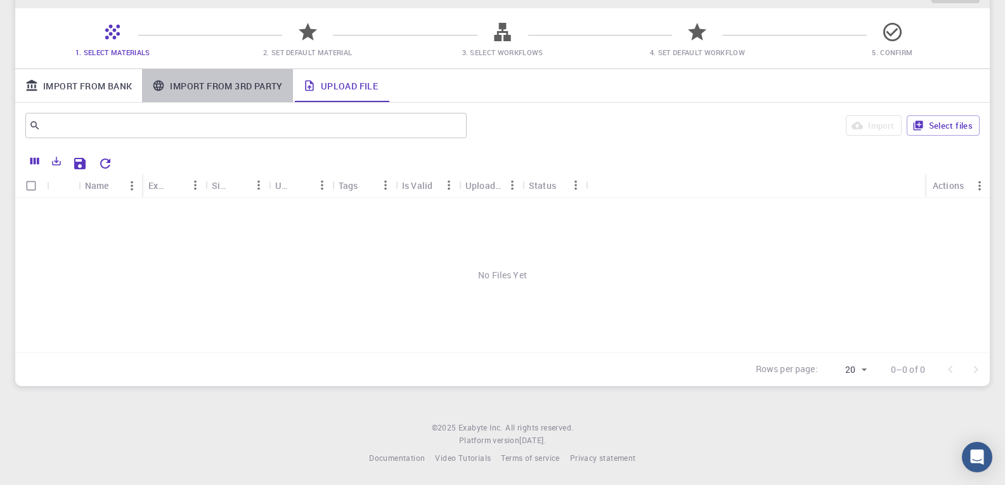
click at [198, 79] on link "Import From 3rd Party" at bounding box center [217, 85] width 150 height 33
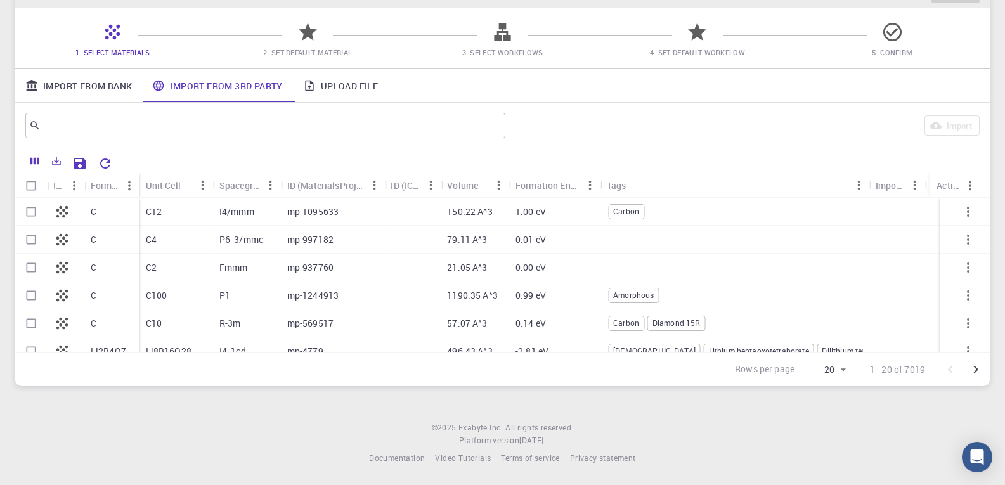
click at [115, 82] on link "Import From Bank" at bounding box center [78, 85] width 127 height 33
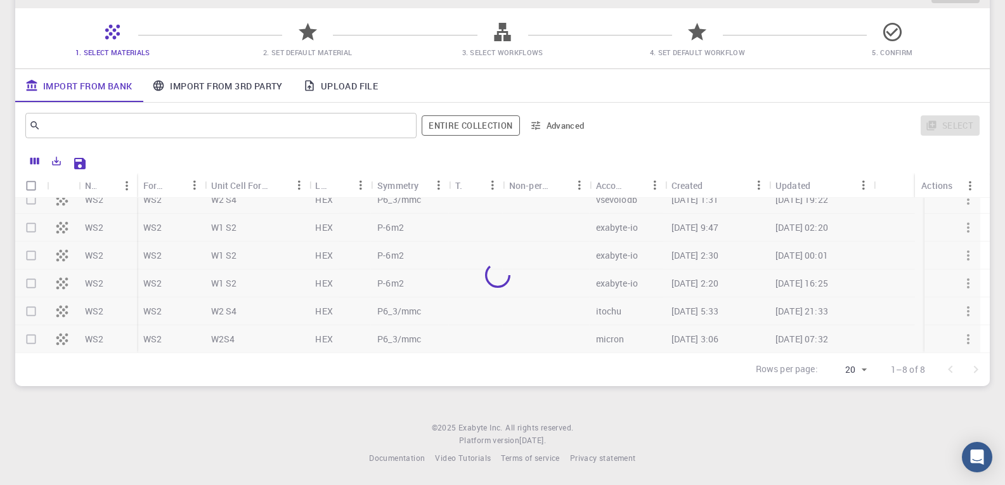
scroll to position [69, 0]
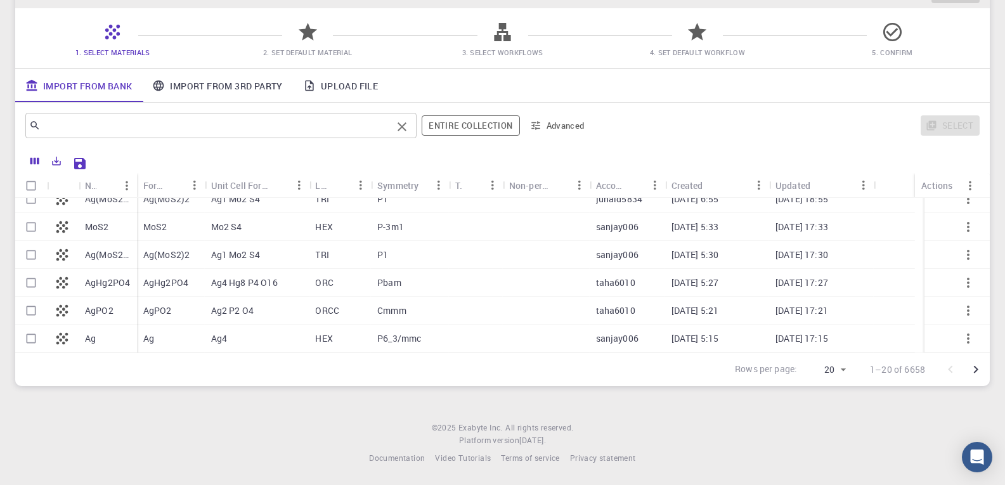
click at [159, 135] on div "​" at bounding box center [220, 125] width 391 height 25
click at [176, 253] on p "Ag(MoS2)2" at bounding box center [166, 255] width 46 height 13
checkbox input "true"
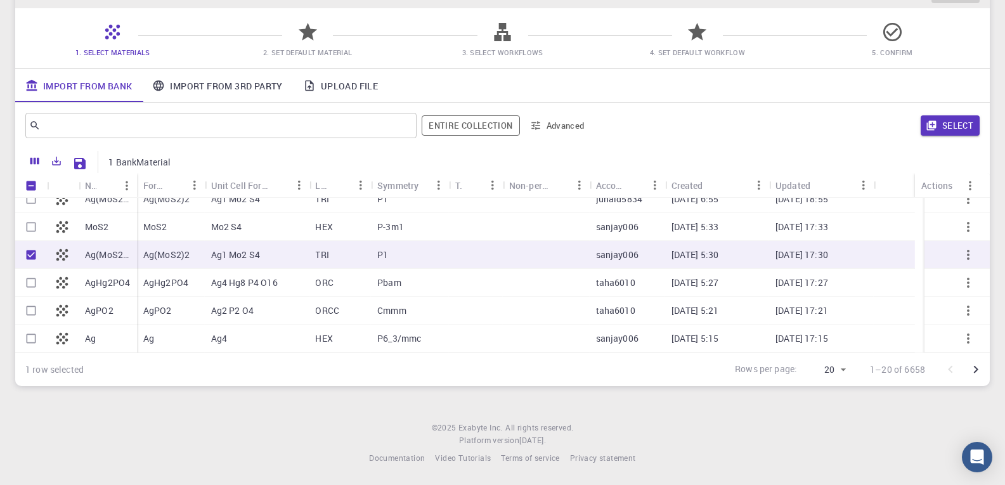
click at [176, 253] on p "Ag(MoS2)2" at bounding box center [166, 255] width 46 height 13
checkbox input "false"
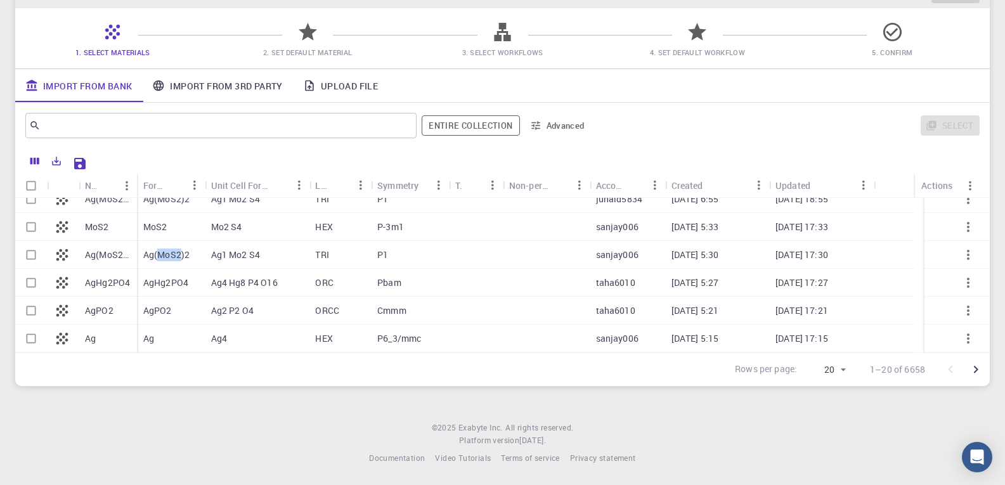
click at [176, 253] on p "Ag(MoS2)2" at bounding box center [166, 255] width 46 height 13
checkbox input "true"
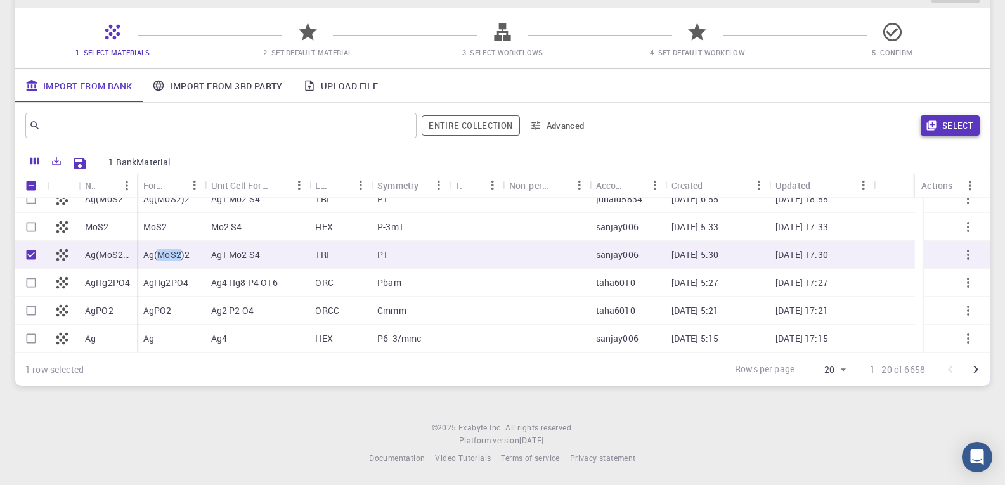
click at [950, 122] on button "Select" at bounding box center [950, 125] width 59 height 20
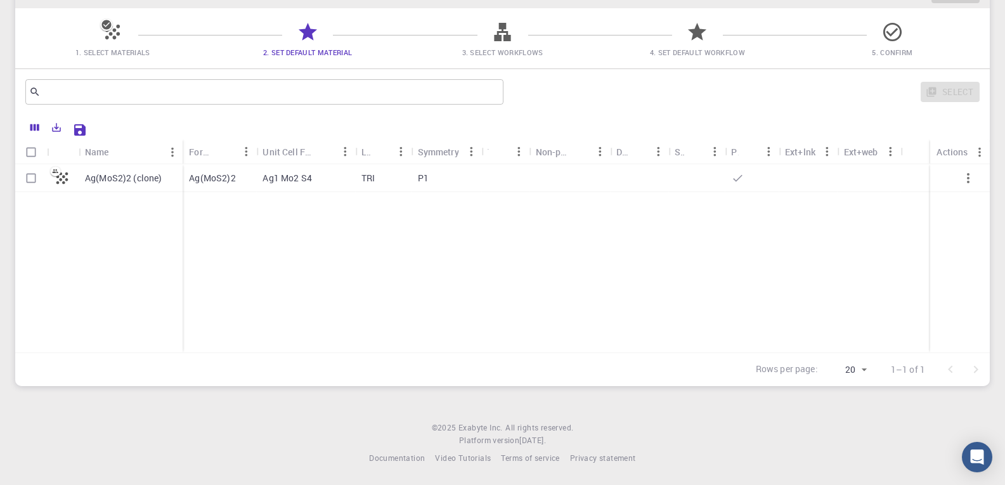
click at [491, 174] on div at bounding box center [505, 178] width 48 height 28
checkbox input "true"
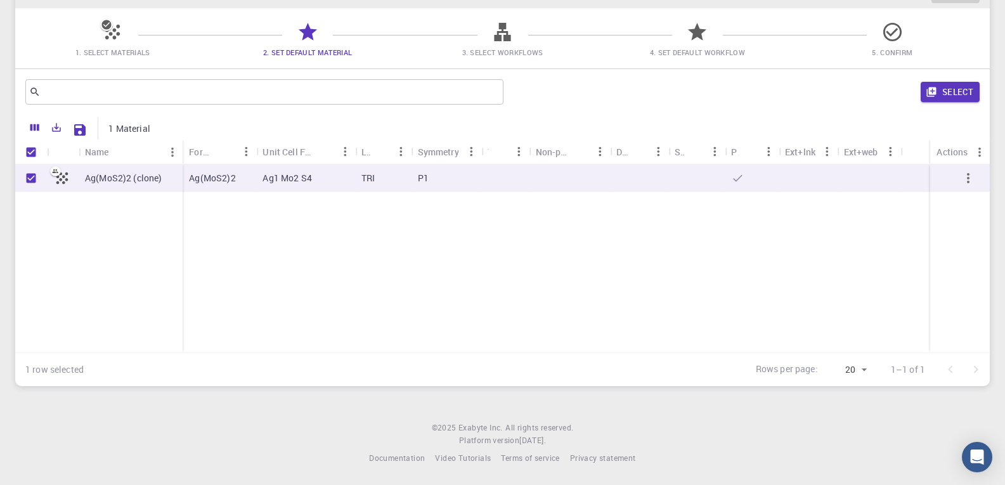
click at [491, 174] on div at bounding box center [505, 178] width 48 height 28
checkbox input "false"
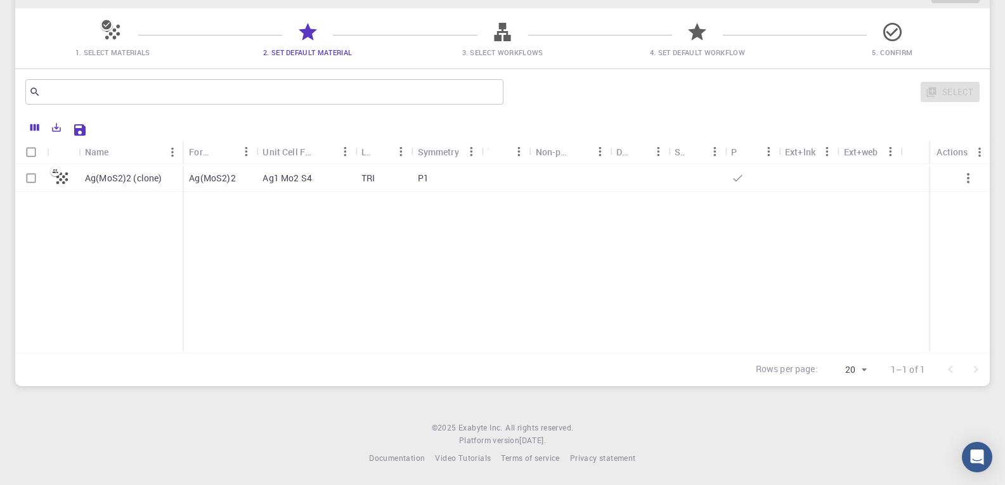
click at [491, 174] on div at bounding box center [505, 178] width 48 height 28
checkbox input "true"
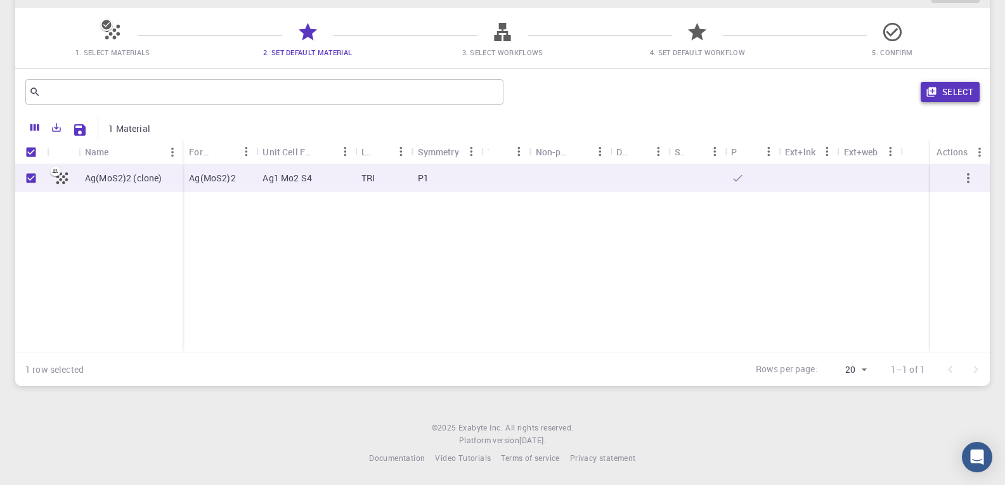
click at [962, 88] on button "Select" at bounding box center [950, 92] width 59 height 20
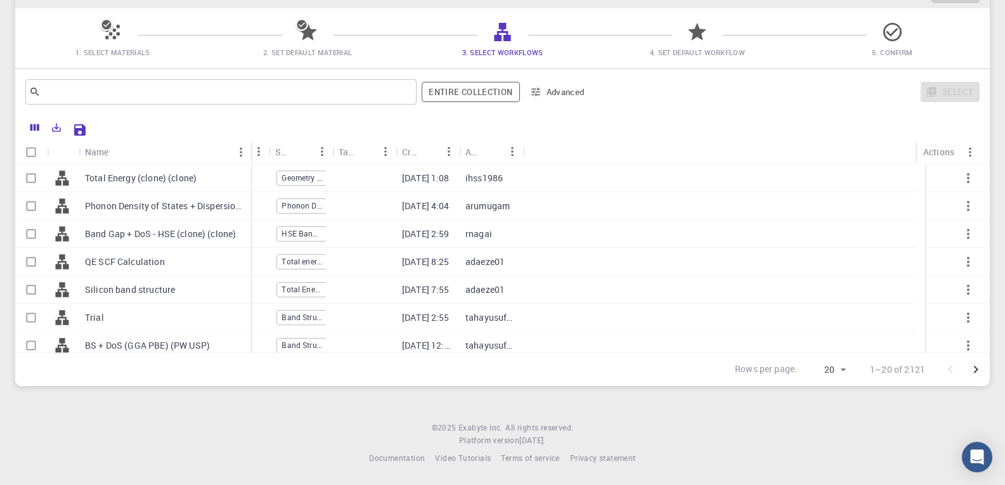
drag, startPoint x: 141, startPoint y: 146, endPoint x: 251, endPoint y: 154, distance: 110.0
click at [251, 154] on div "Name" at bounding box center [252, 152] width 13 height 25
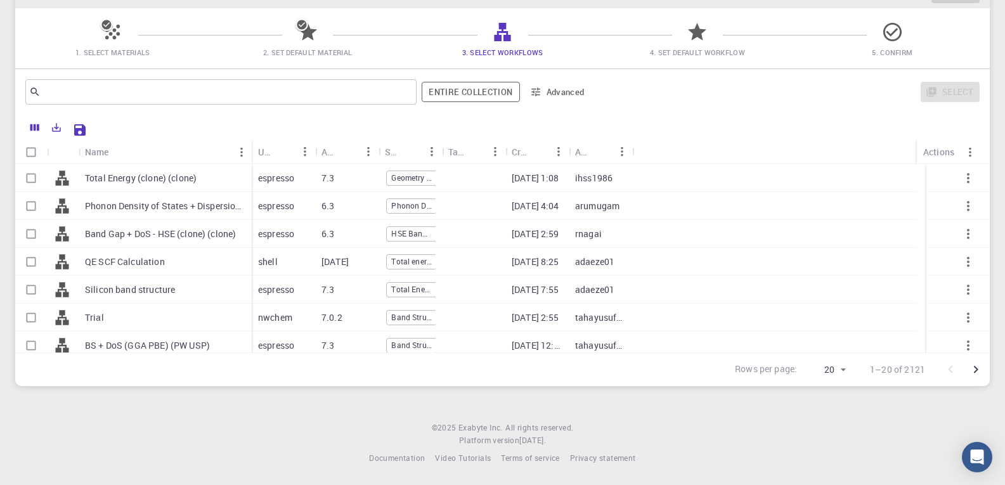
click at [285, 204] on p "espresso" at bounding box center [276, 206] width 36 height 13
checkbox input "true"
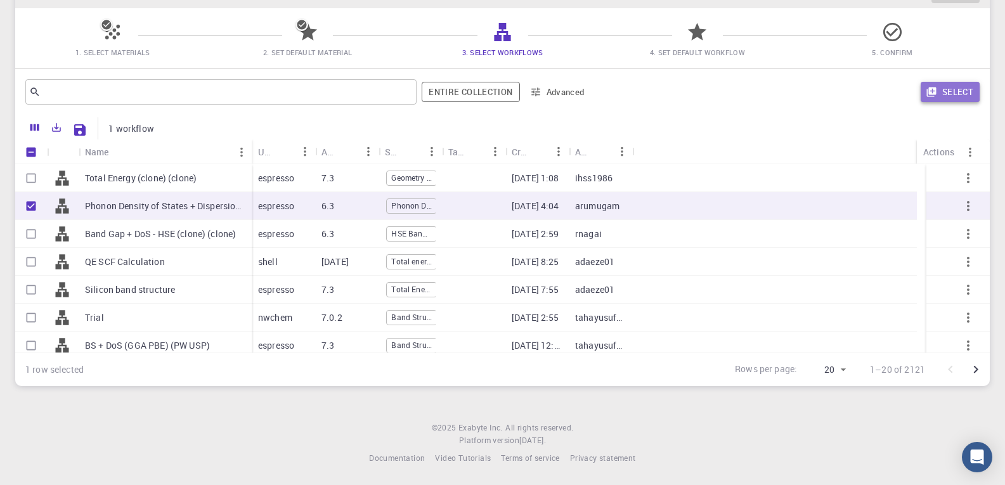
click at [954, 92] on button "Select" at bounding box center [950, 92] width 59 height 20
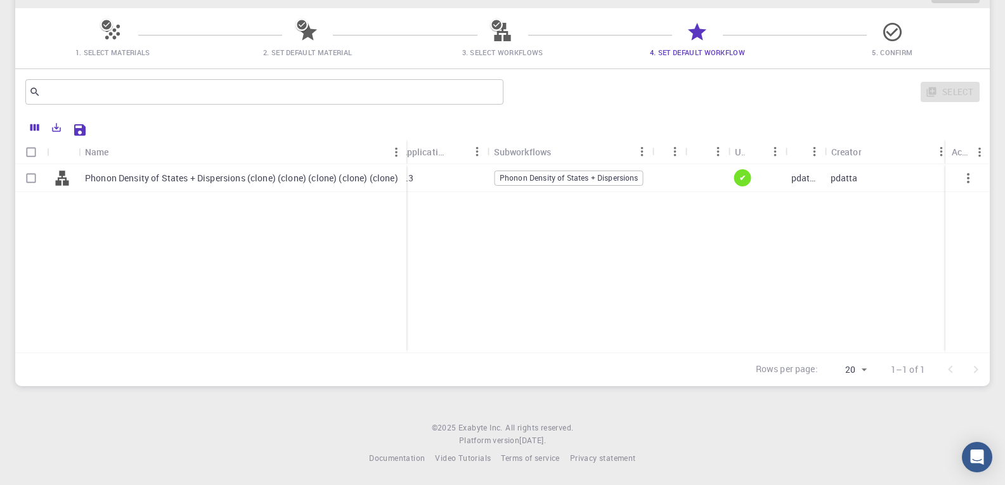
scroll to position [0, 100]
click at [966, 177] on icon "button" at bounding box center [968, 178] width 15 height 15
click at [965, 174] on icon "button" at bounding box center [968, 178] width 15 height 15
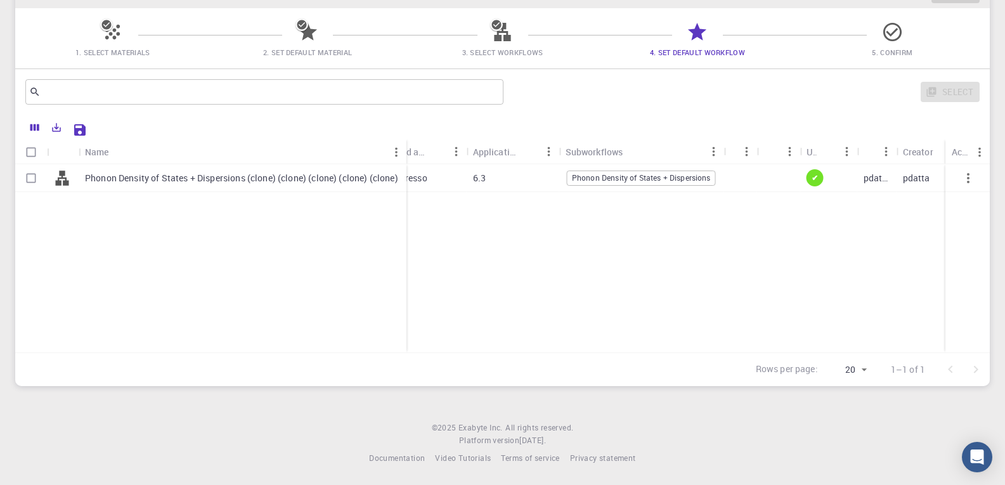
scroll to position [0, 0]
click at [30, 174] on input "Select row" at bounding box center [31, 178] width 24 height 24
checkbox input "true"
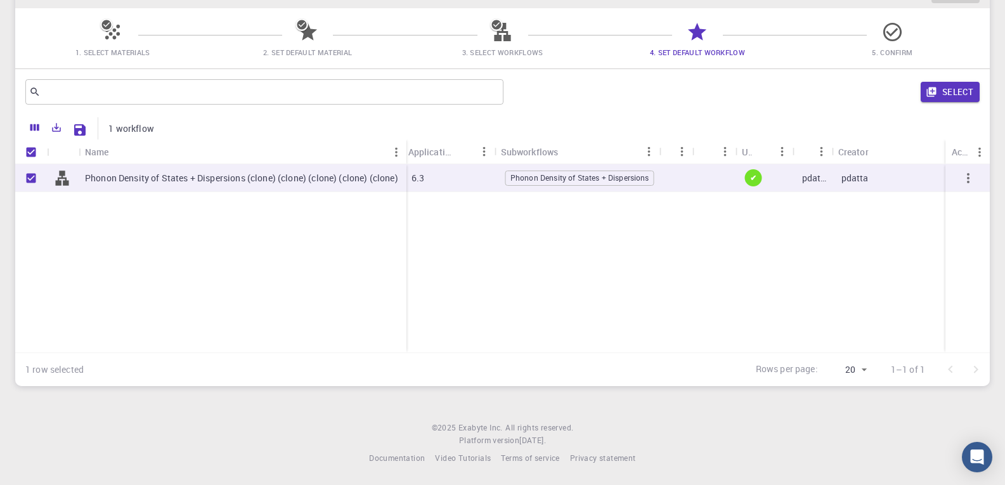
scroll to position [0, 100]
click at [964, 176] on div "Actions" at bounding box center [961, 180] width 34 height 15
click at [964, 178] on icon "button" at bounding box center [968, 178] width 15 height 15
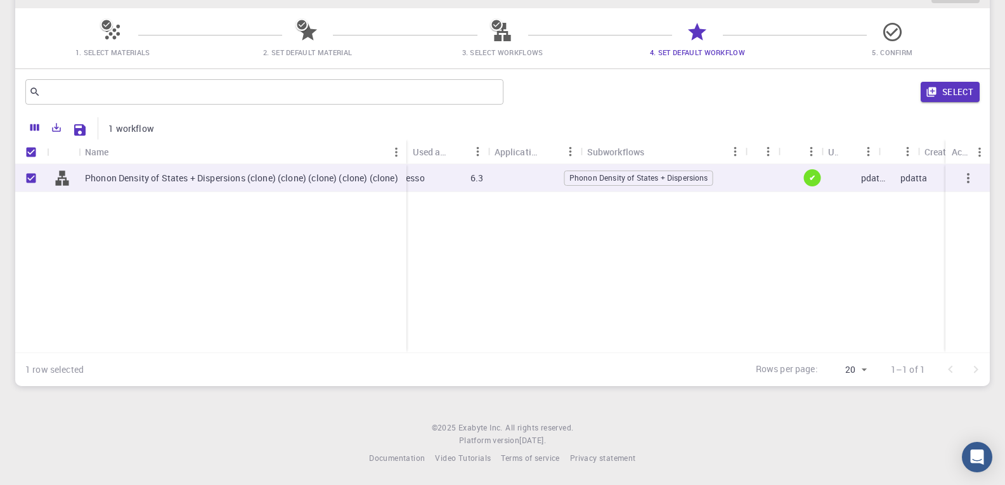
scroll to position [0, 0]
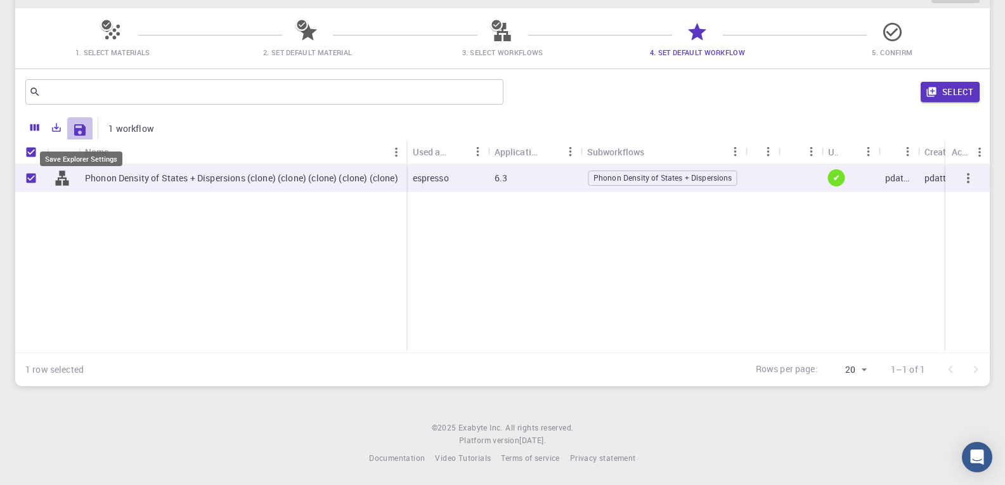
click at [77, 127] on icon "Save Explorer Settings" at bounding box center [79, 129] width 15 height 15
